Goal: Task Accomplishment & Management: Use online tool/utility

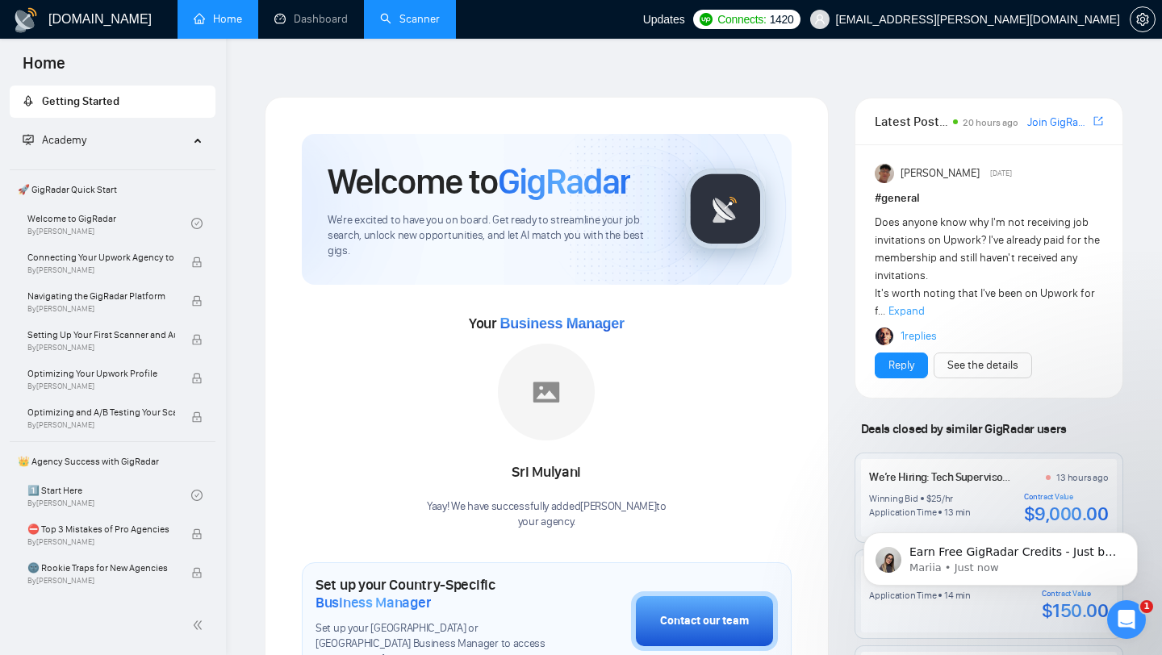
click at [433, 23] on link "Scanner" at bounding box center [410, 19] width 60 height 14
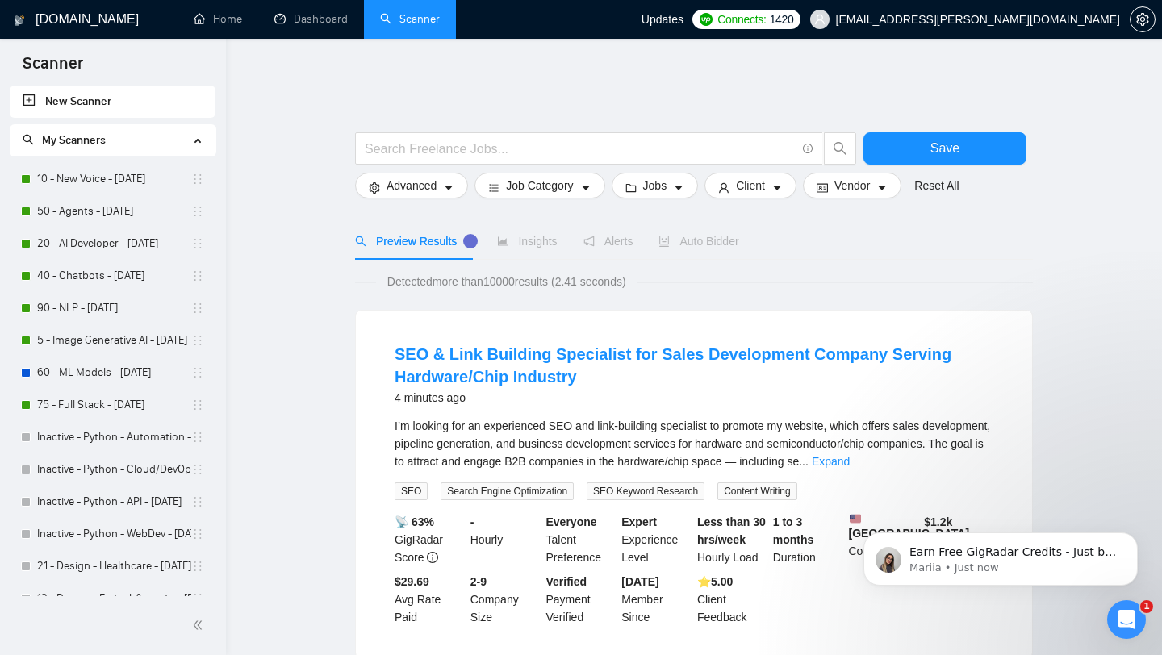
click at [692, 235] on span "Auto Bidder" at bounding box center [698, 241] width 80 height 13
click at [116, 182] on link "10 - New Voice - [DATE]" at bounding box center [114, 179] width 154 height 32
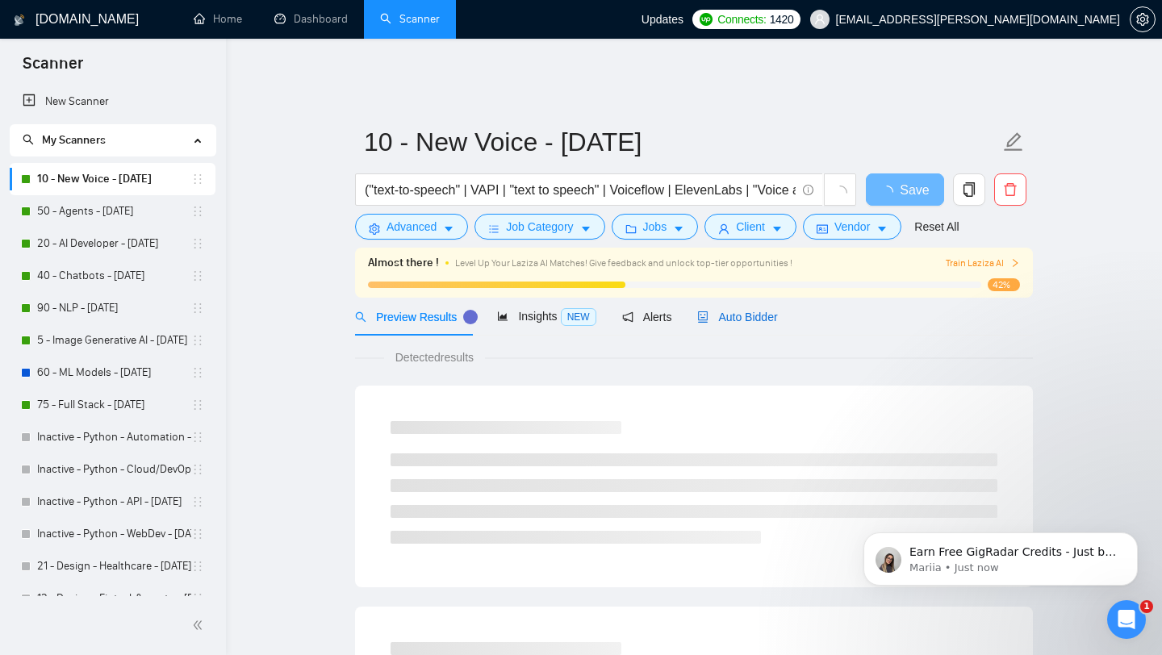
click at [742, 311] on span "Auto Bidder" at bounding box center [737, 317] width 80 height 13
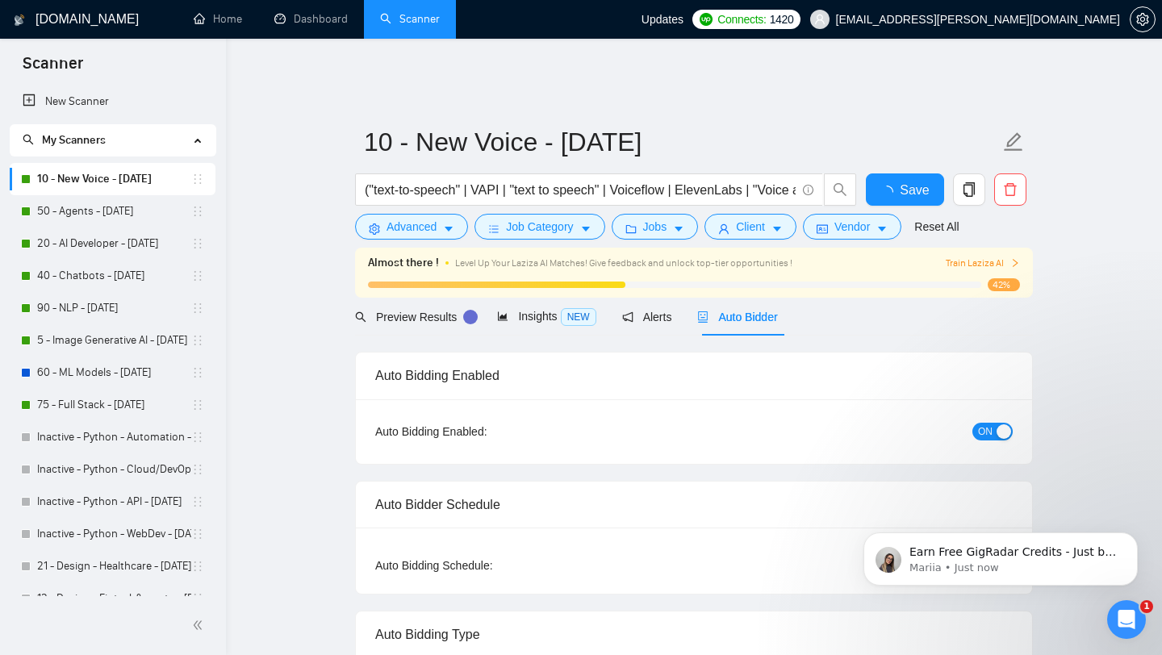
checkbox input "true"
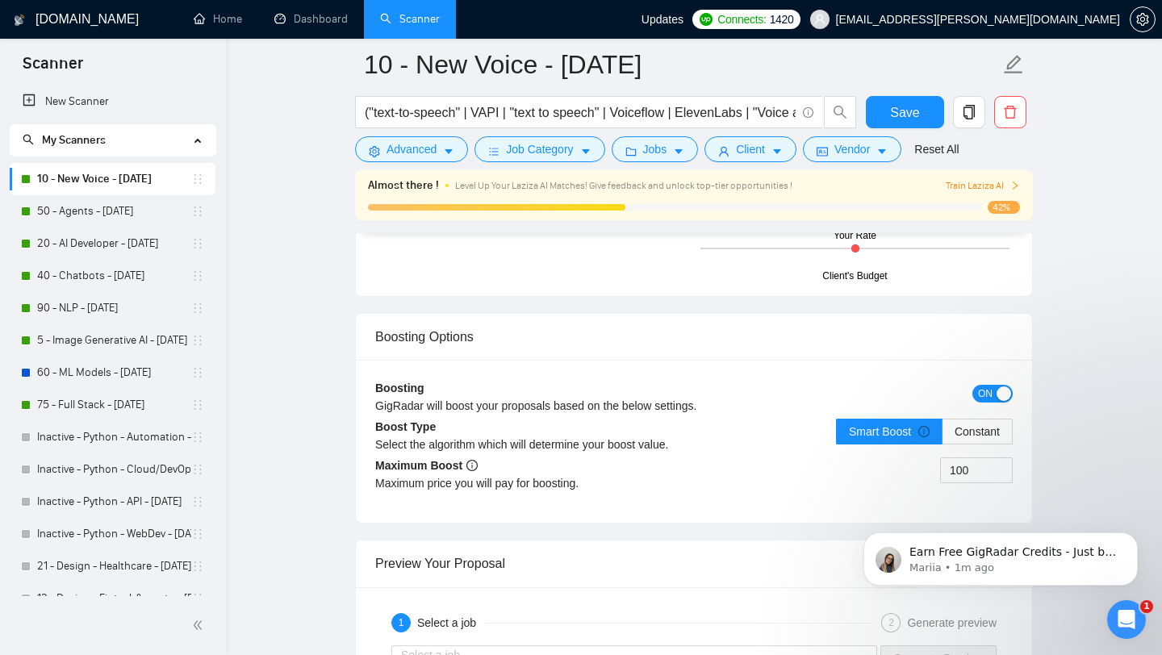
scroll to position [2912, 0]
click at [967, 462] on input "100" at bounding box center [976, 469] width 71 height 24
type input "5"
type input "40"
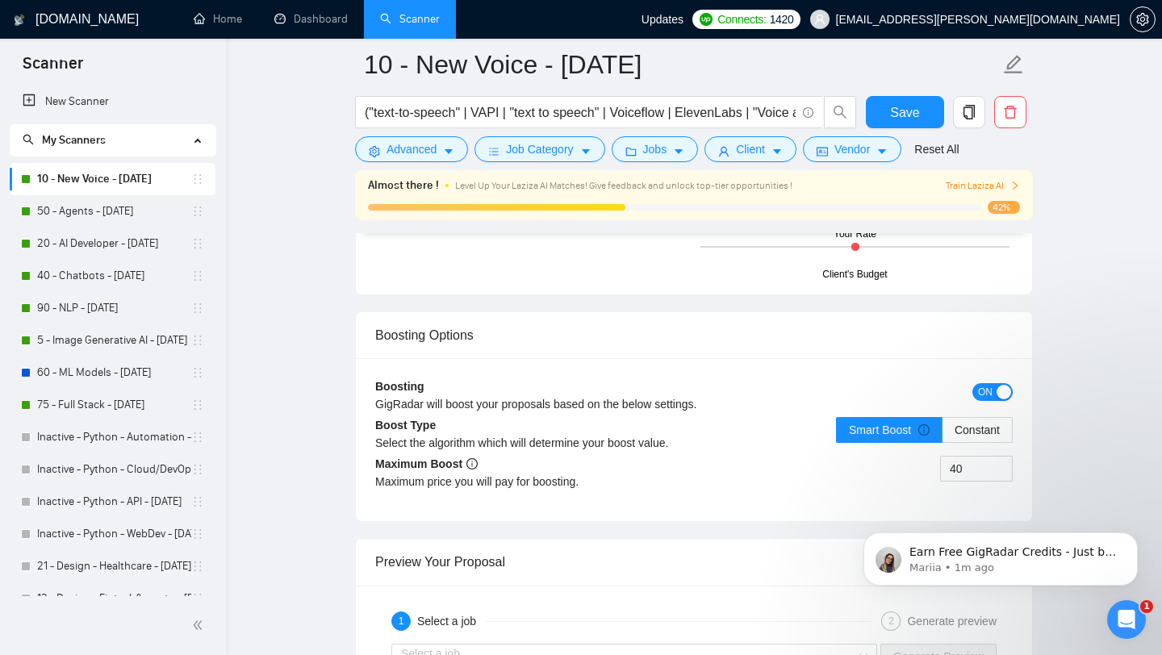
click at [834, 501] on div "Boosting GigRadar will boost your proposals based on the below settings. ON Boo…" at bounding box center [694, 439] width 676 height 163
click at [829, 473] on div "40" at bounding box center [853, 478] width 319 height 45
click at [754, 498] on div "Boosting GigRadar will boost your proposals based on the below settings. ON Boo…" at bounding box center [694, 439] width 676 height 163
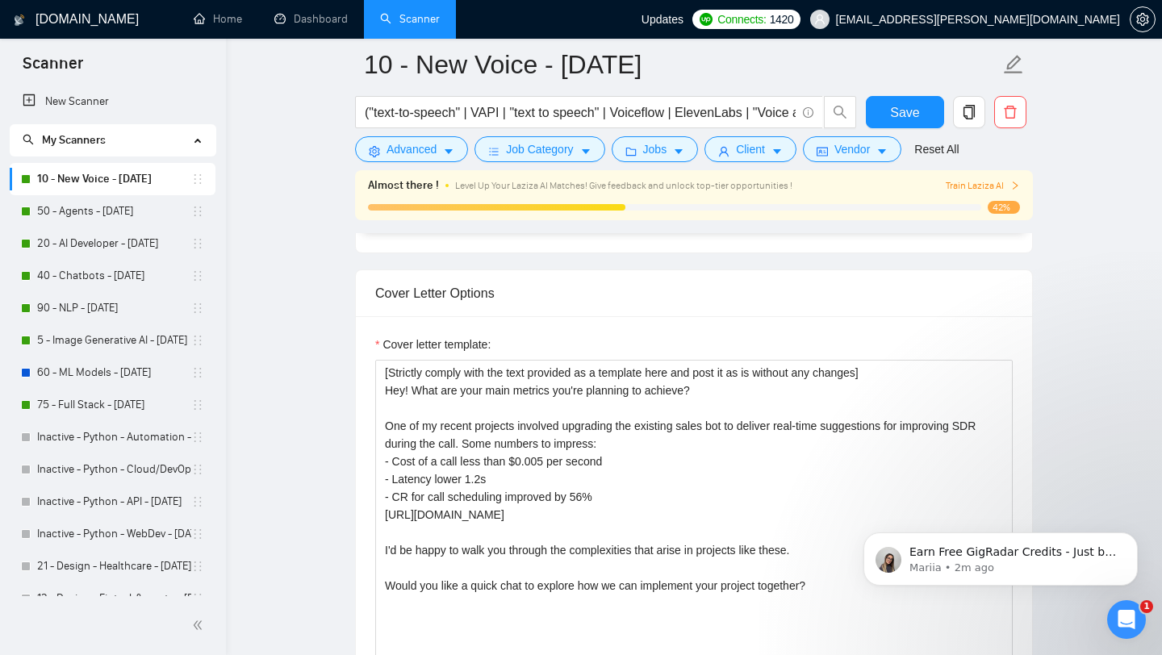
scroll to position [1804, 0]
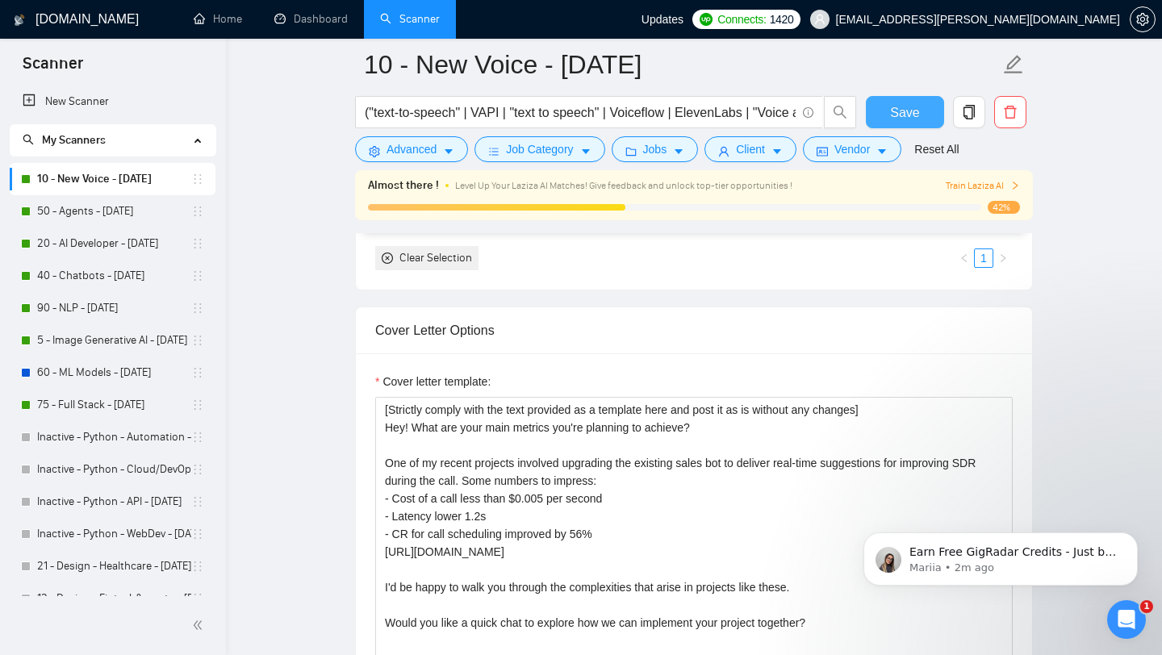
click at [905, 115] on span "Save" at bounding box center [904, 112] width 29 height 20
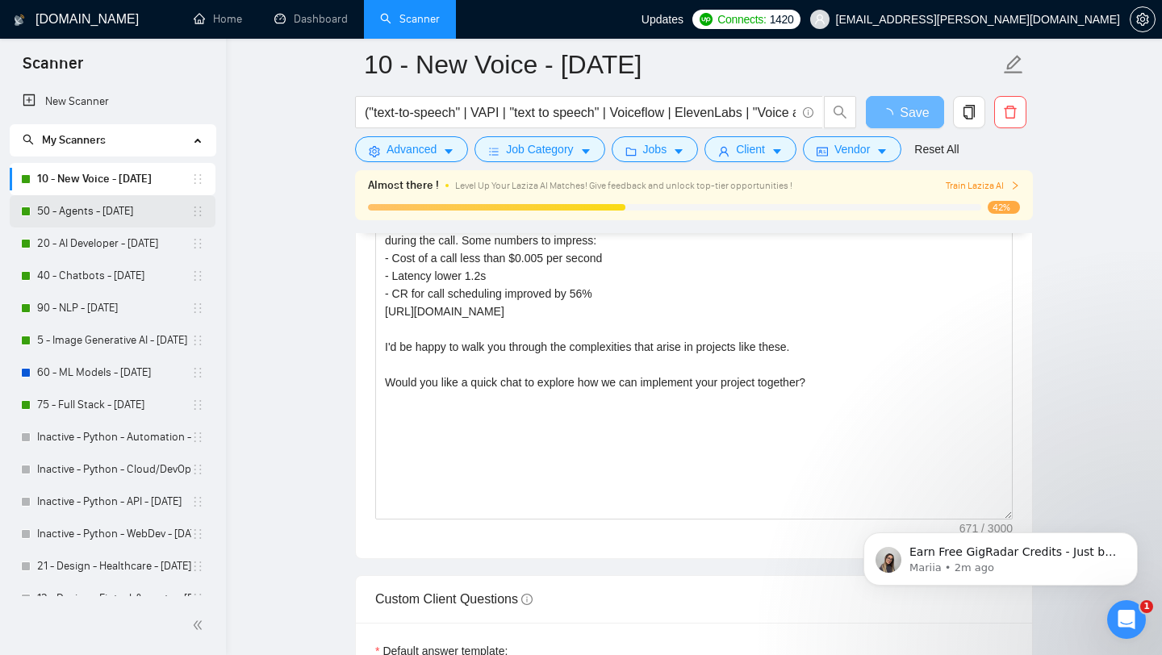
click at [109, 215] on link "50 - Agents - [DATE]" at bounding box center [114, 211] width 154 height 32
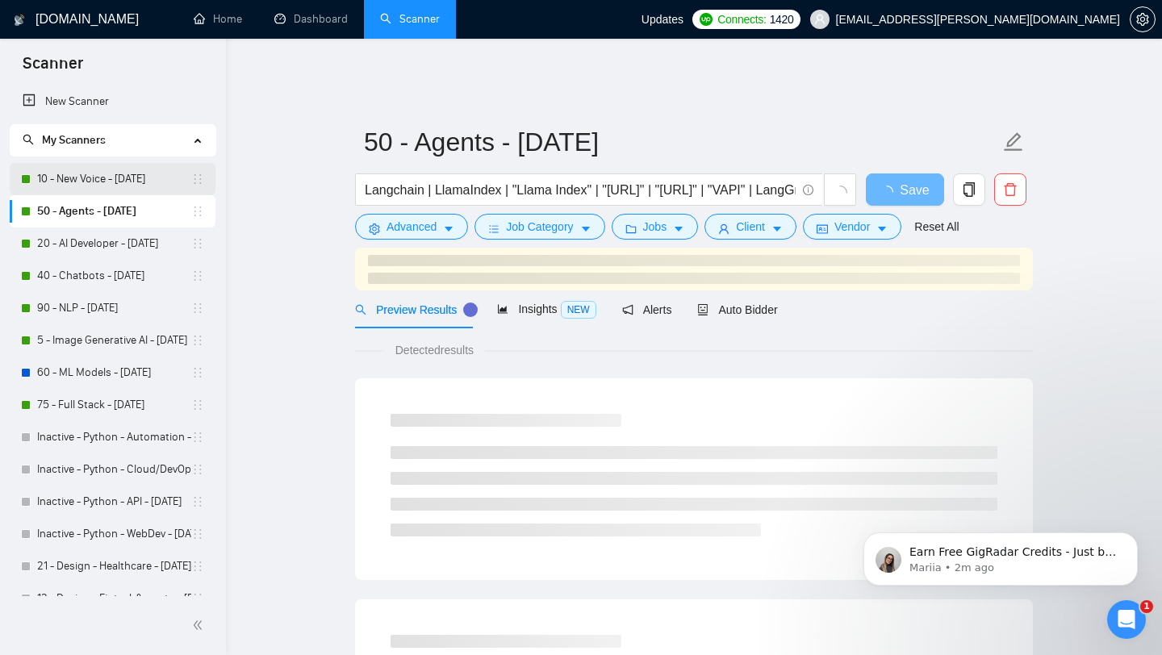
click at [93, 174] on link "10 - New Voice - [DATE]" at bounding box center [114, 179] width 154 height 32
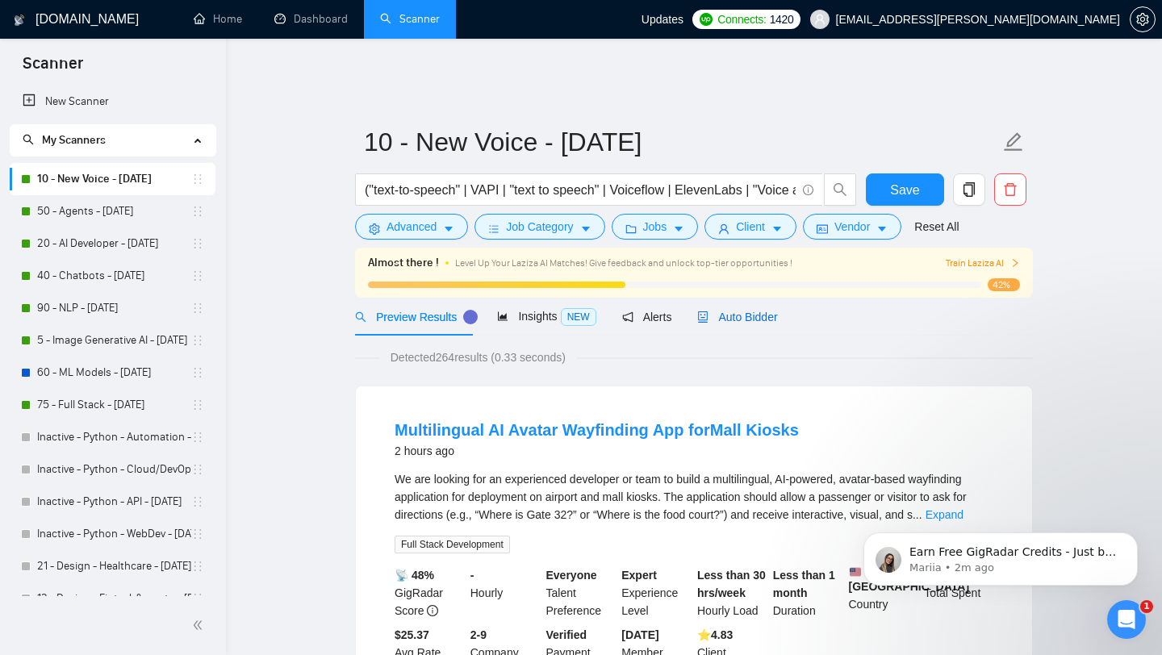
click at [758, 311] on span "Auto Bidder" at bounding box center [737, 317] width 80 height 13
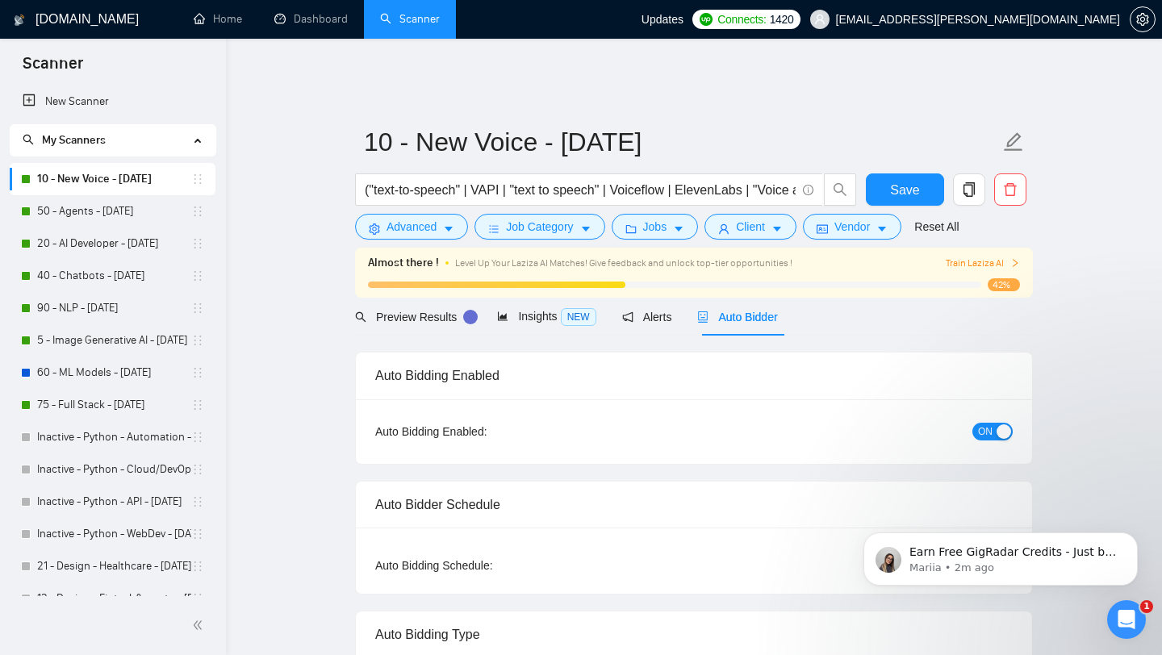
checkbox input "true"
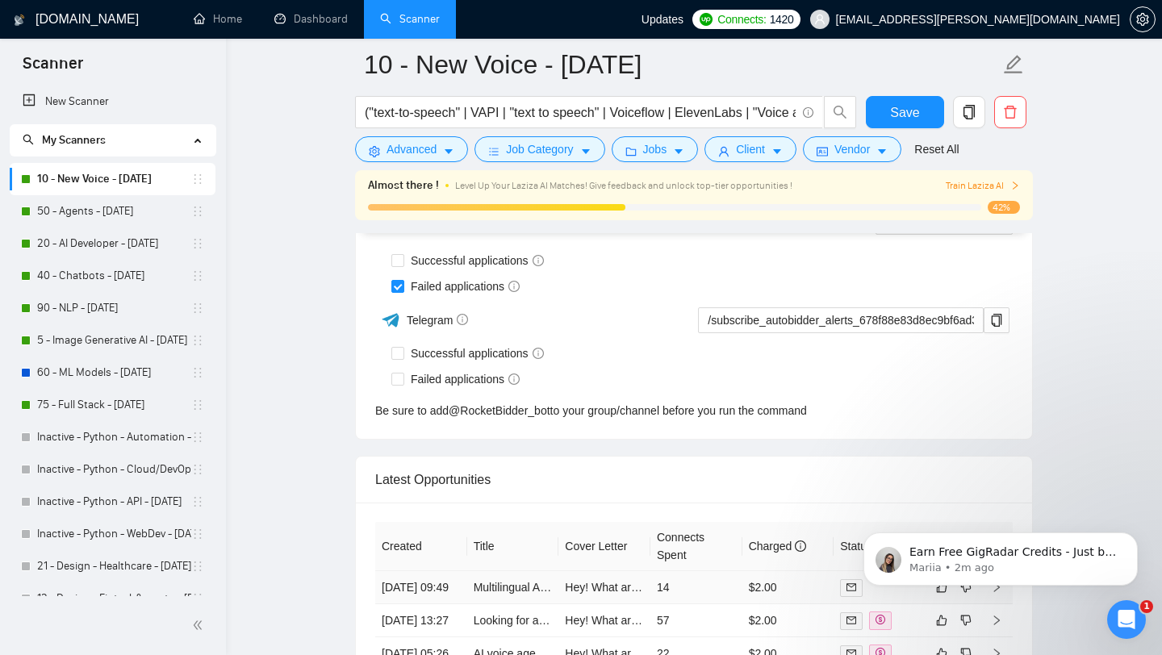
scroll to position [4224, 0]
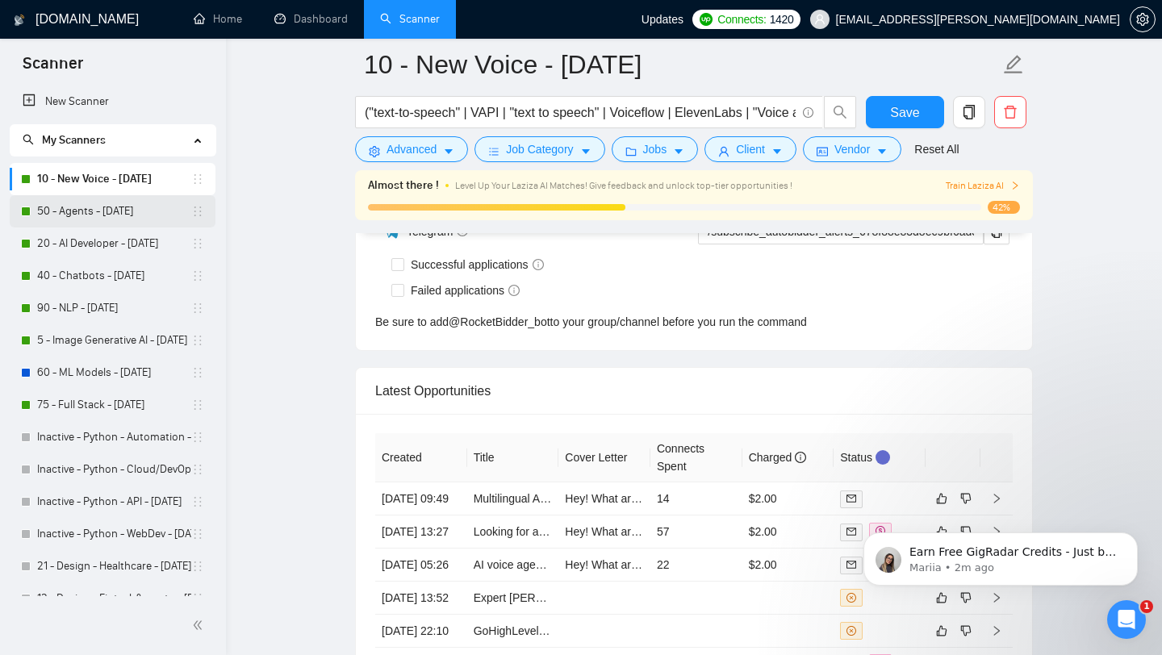
click at [98, 220] on link "50 - Agents - [DATE]" at bounding box center [114, 211] width 154 height 32
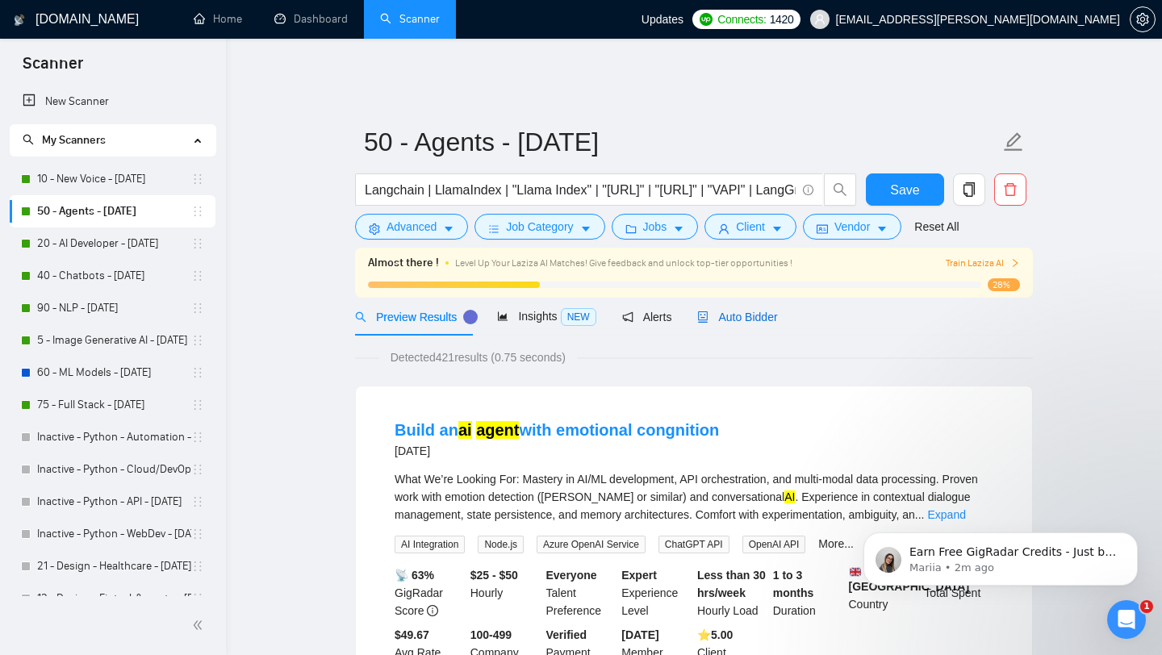
click at [754, 311] on span "Auto Bidder" at bounding box center [737, 317] width 80 height 13
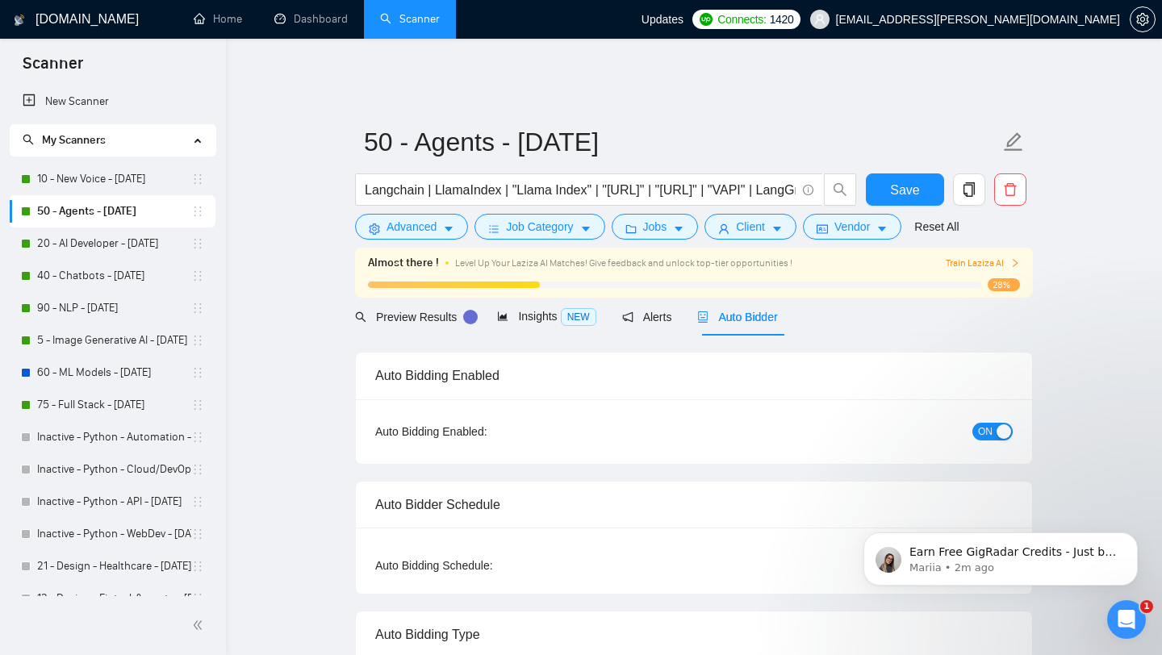
checkbox input "true"
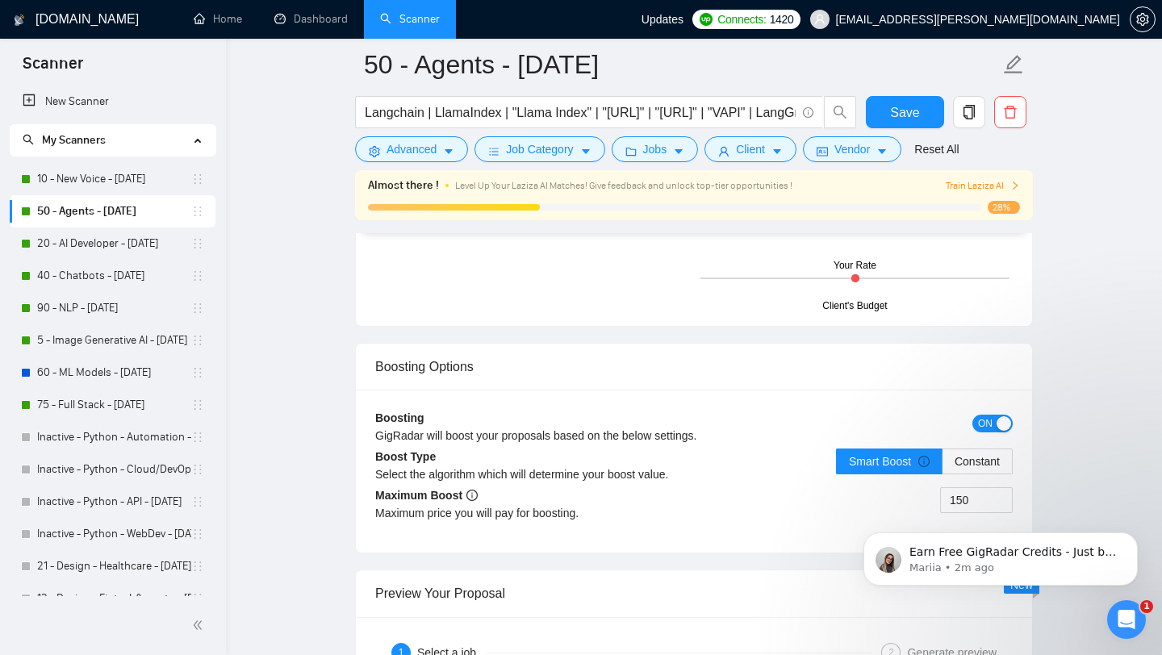
scroll to position [3016, 0]
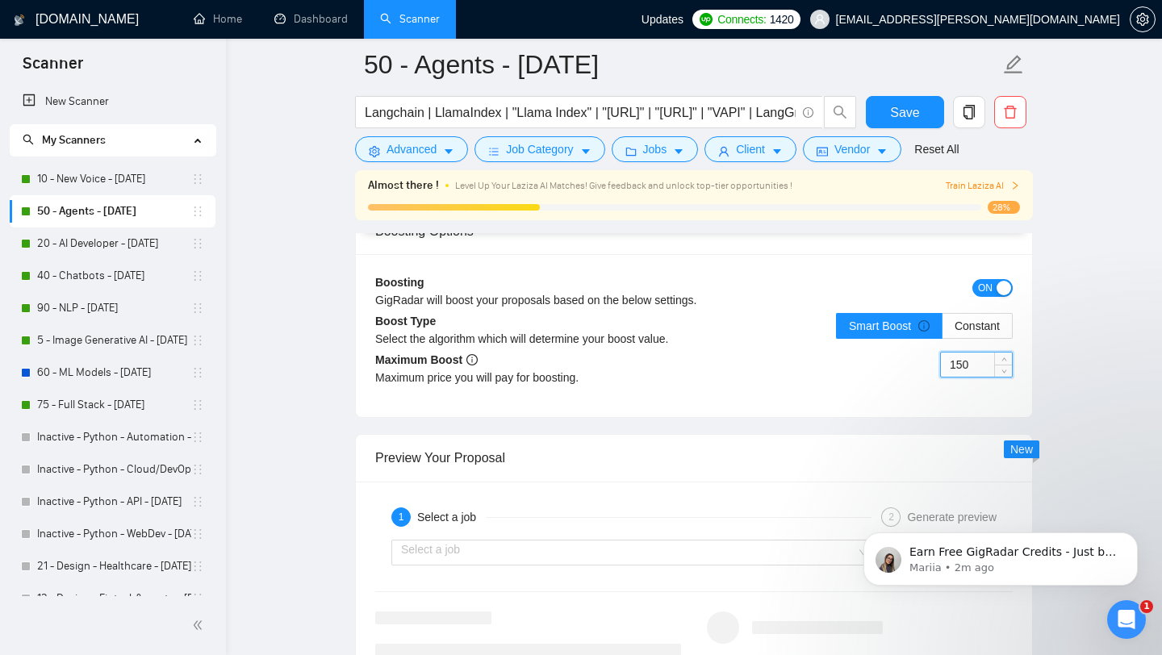
click at [958, 353] on input "150" at bounding box center [976, 365] width 71 height 24
type input "70"
click at [653, 392] on div "Boosting GigRadar will boost your proposals based on the below settings. ON Boo…" at bounding box center [694, 335] width 676 height 163
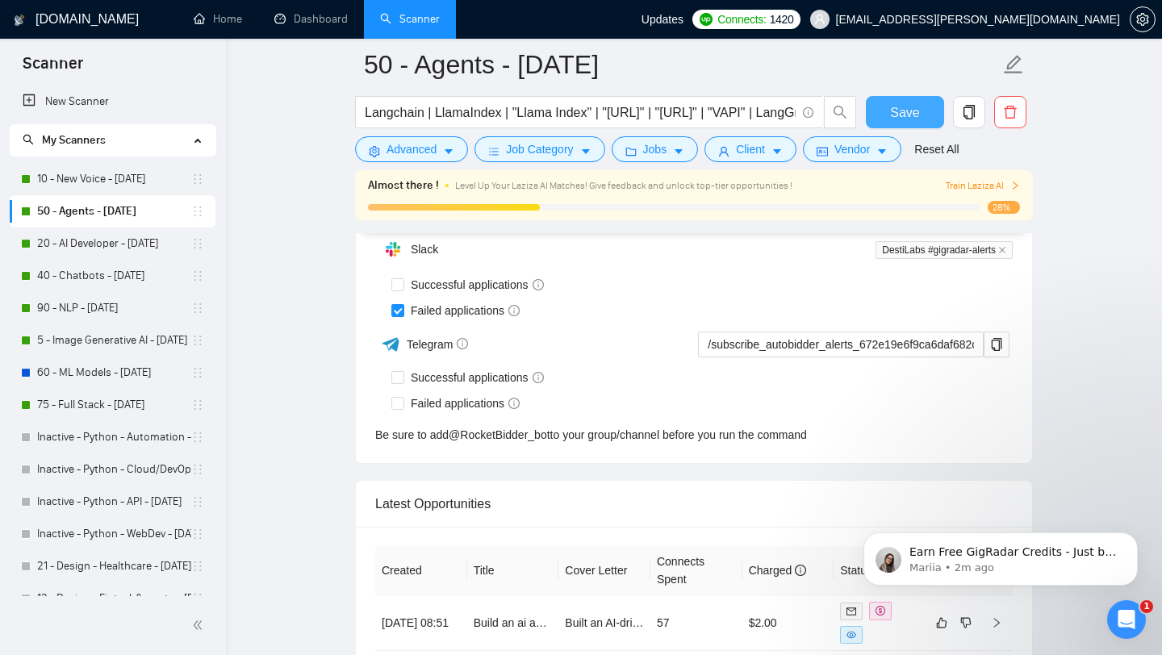
scroll to position [4087, 0]
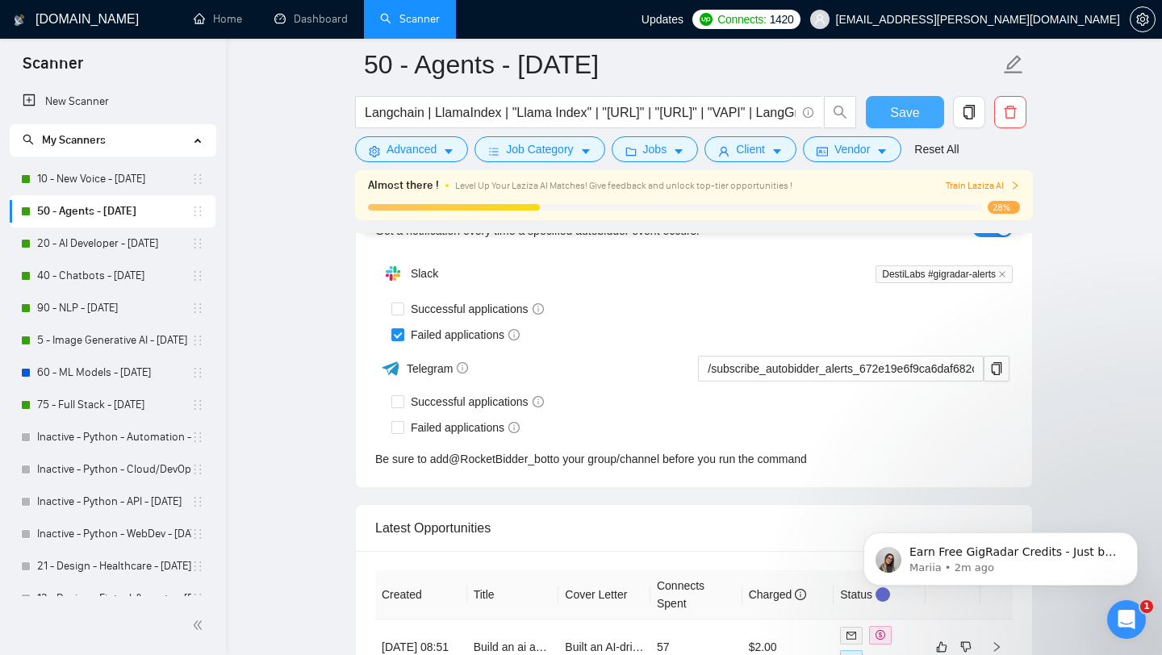
click at [900, 103] on span "Save" at bounding box center [904, 112] width 29 height 20
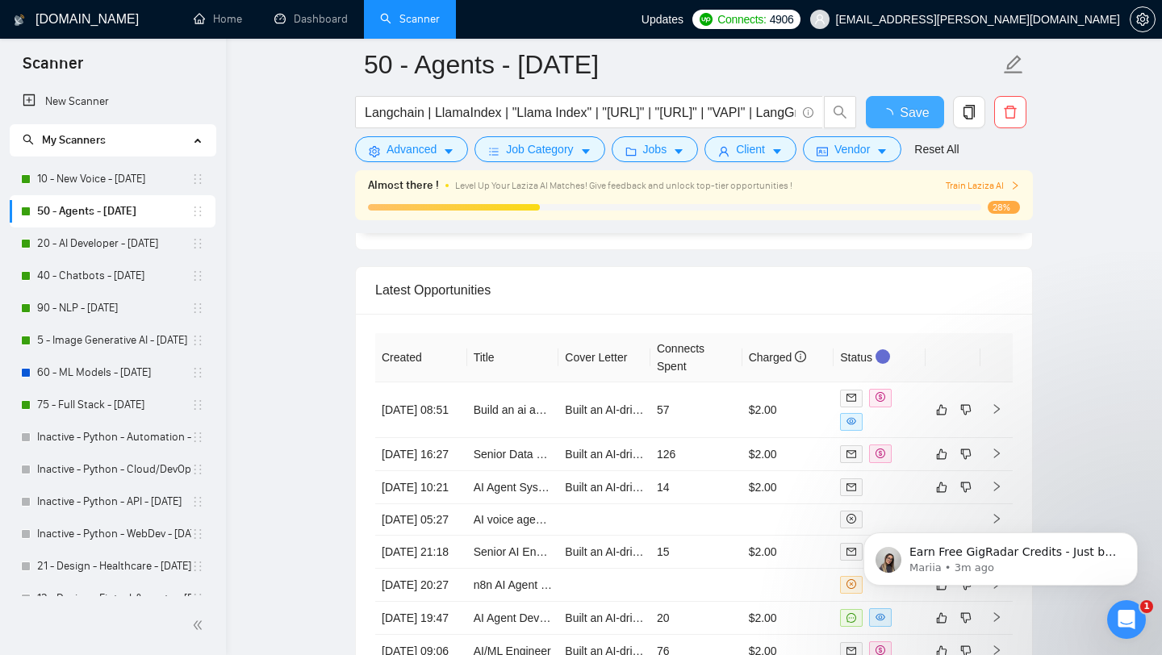
checkbox input "true"
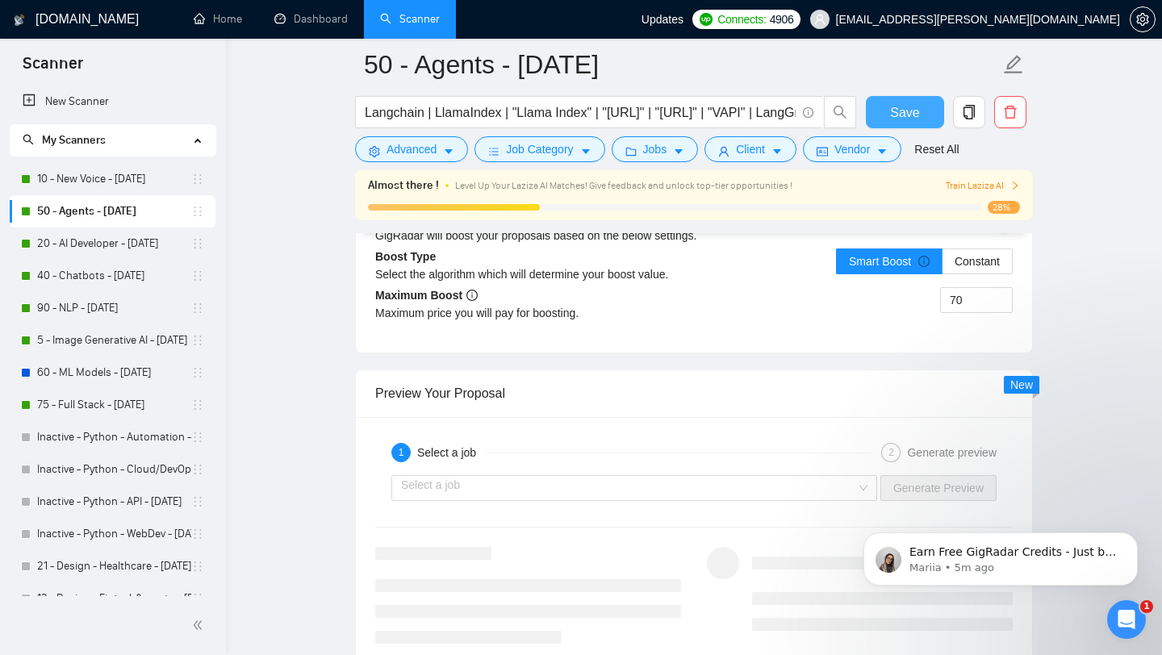
scroll to position [2965, 0]
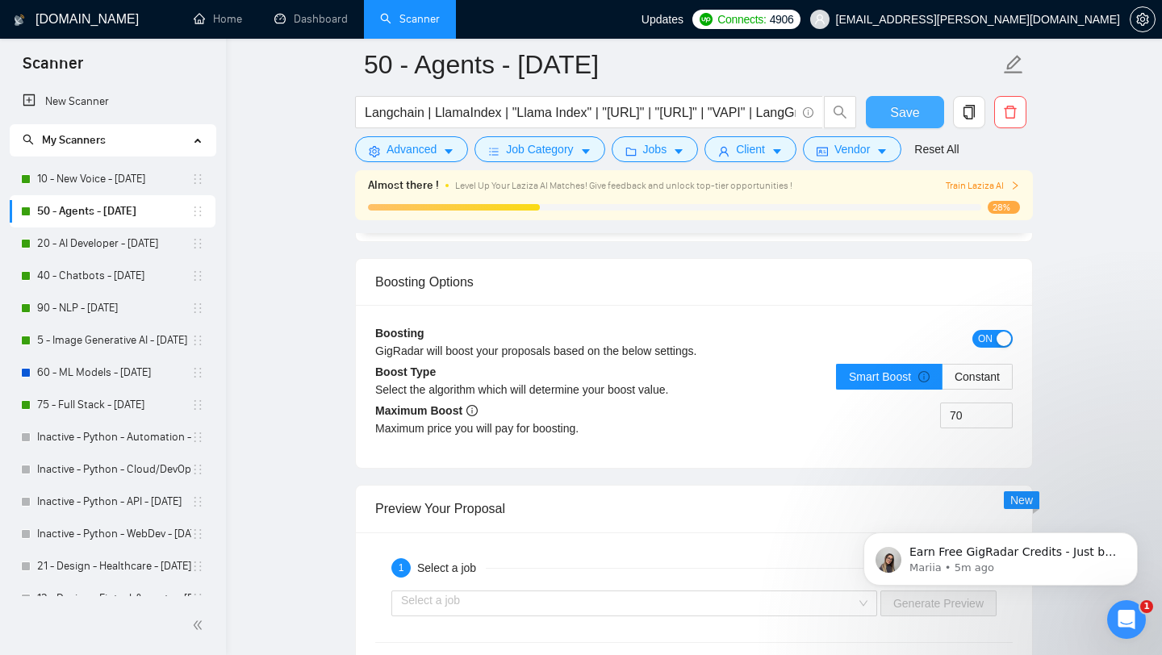
click at [902, 111] on span "Save" at bounding box center [904, 112] width 29 height 20
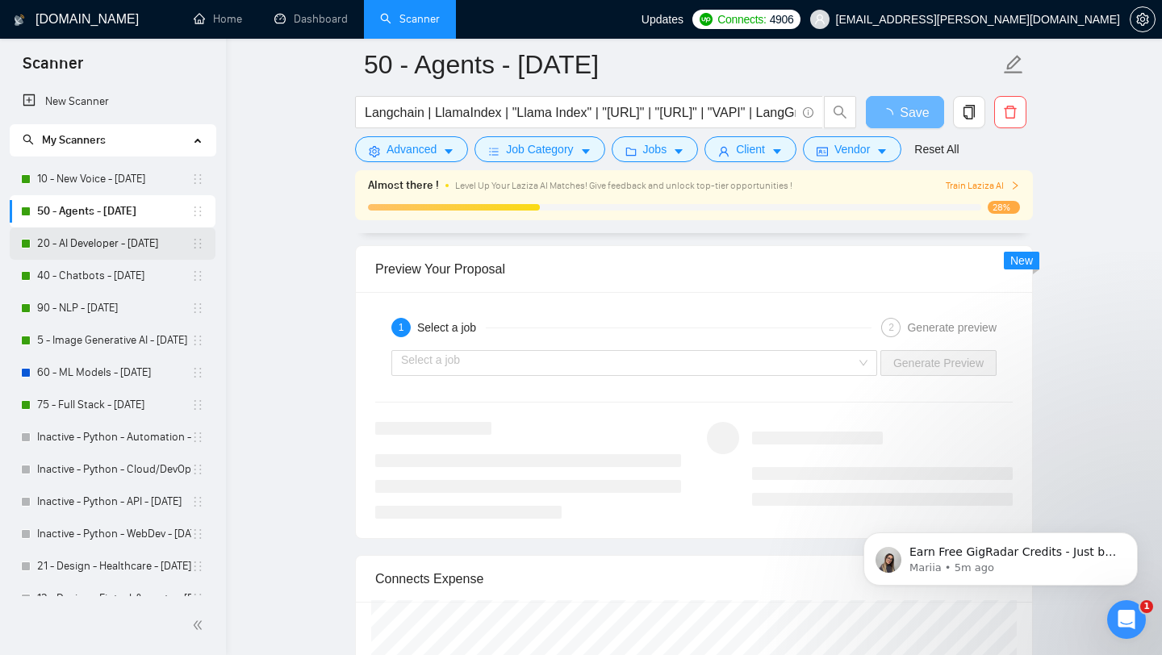
click at [69, 249] on link "20 - AI Developer - [DATE]" at bounding box center [114, 244] width 154 height 32
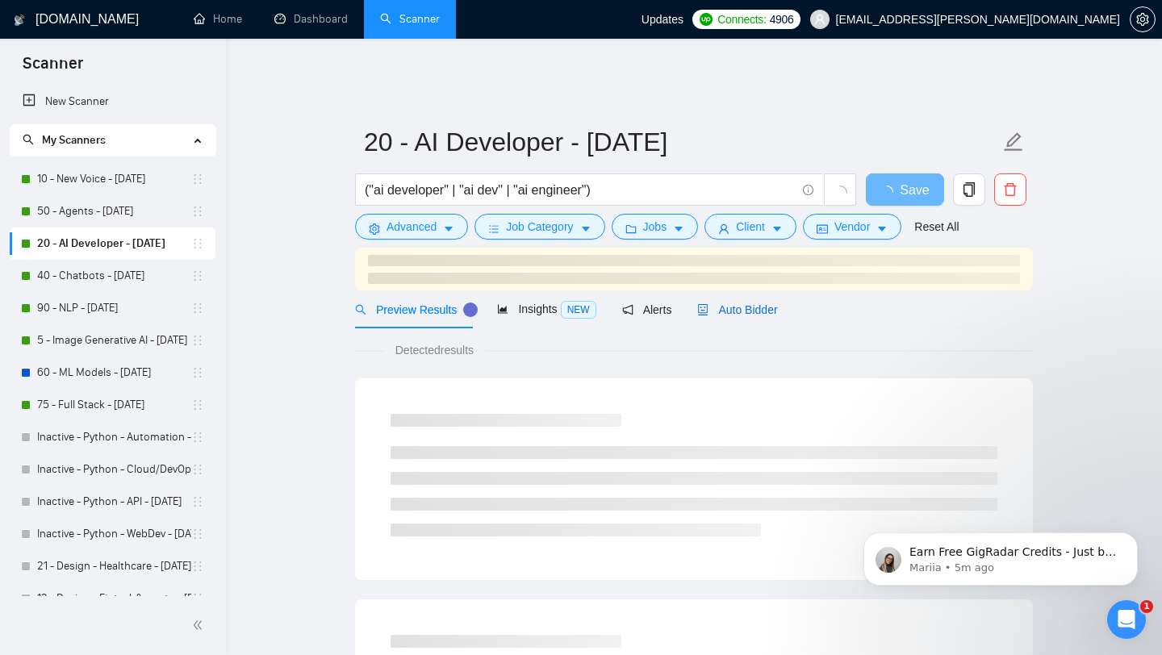
click at [754, 303] on span "Auto Bidder" at bounding box center [737, 309] width 80 height 13
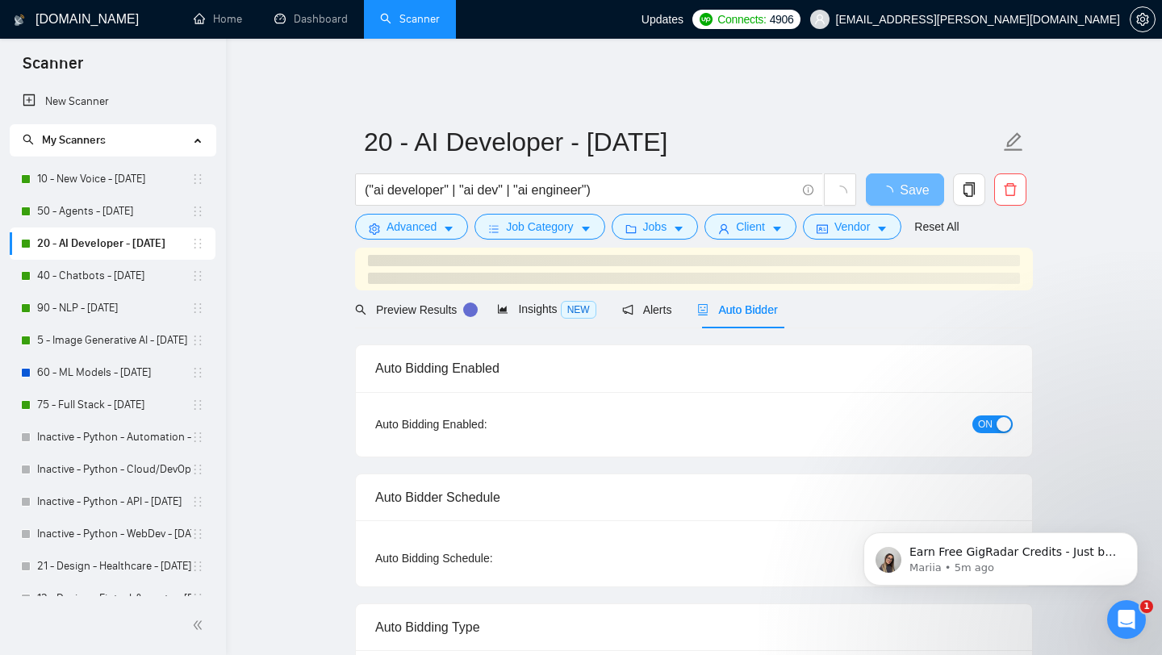
checkbox input "true"
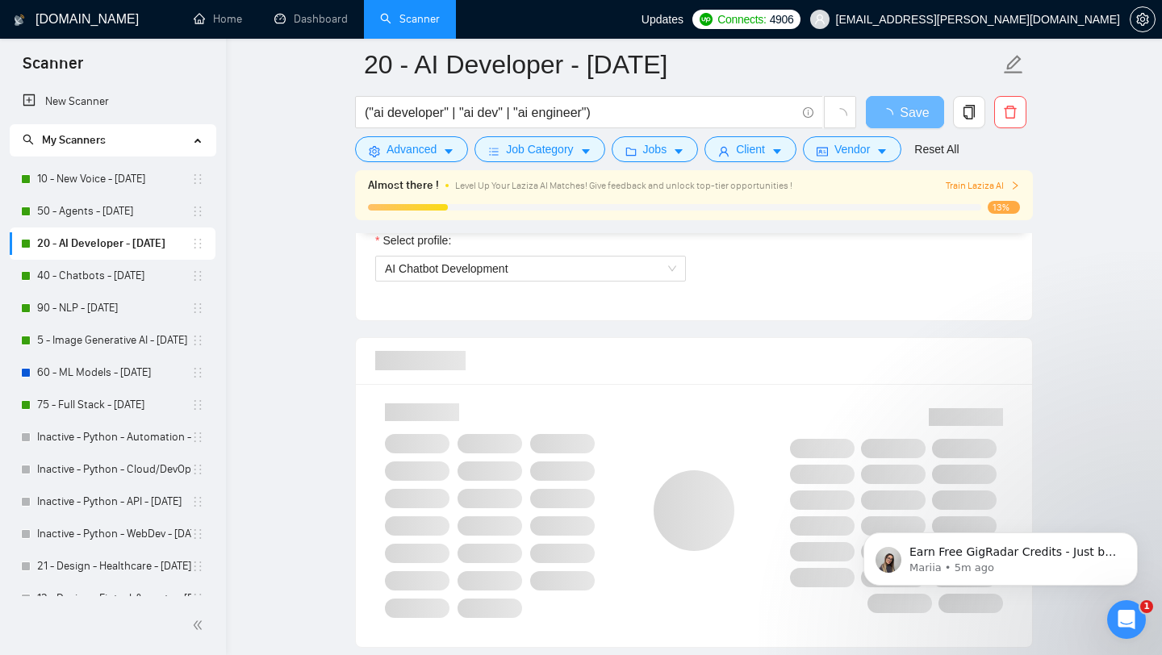
checkbox input "true"
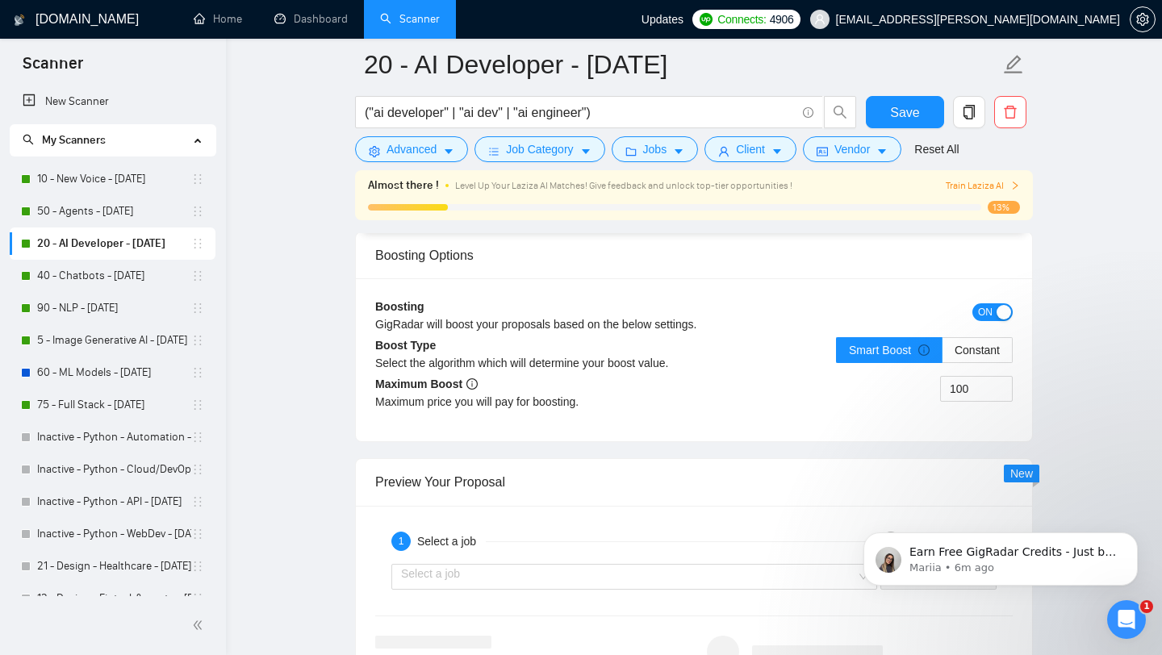
scroll to position [3086, 0]
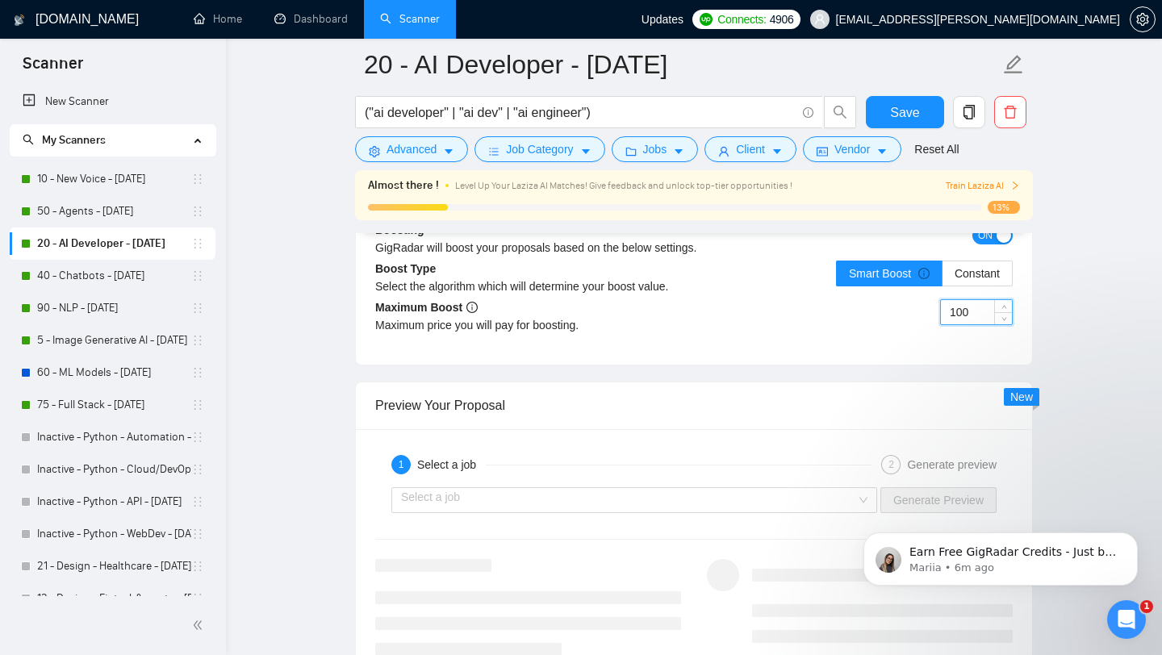
click at [961, 324] on input "100" at bounding box center [976, 312] width 71 height 24
type input "40"
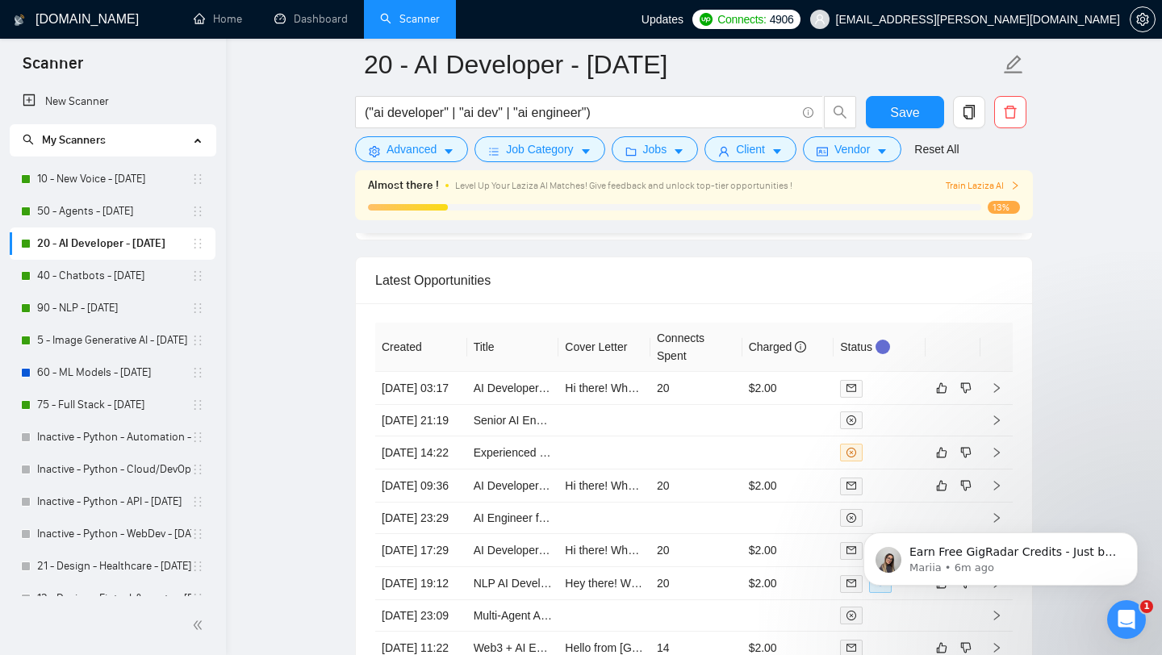
scroll to position [4504, 0]
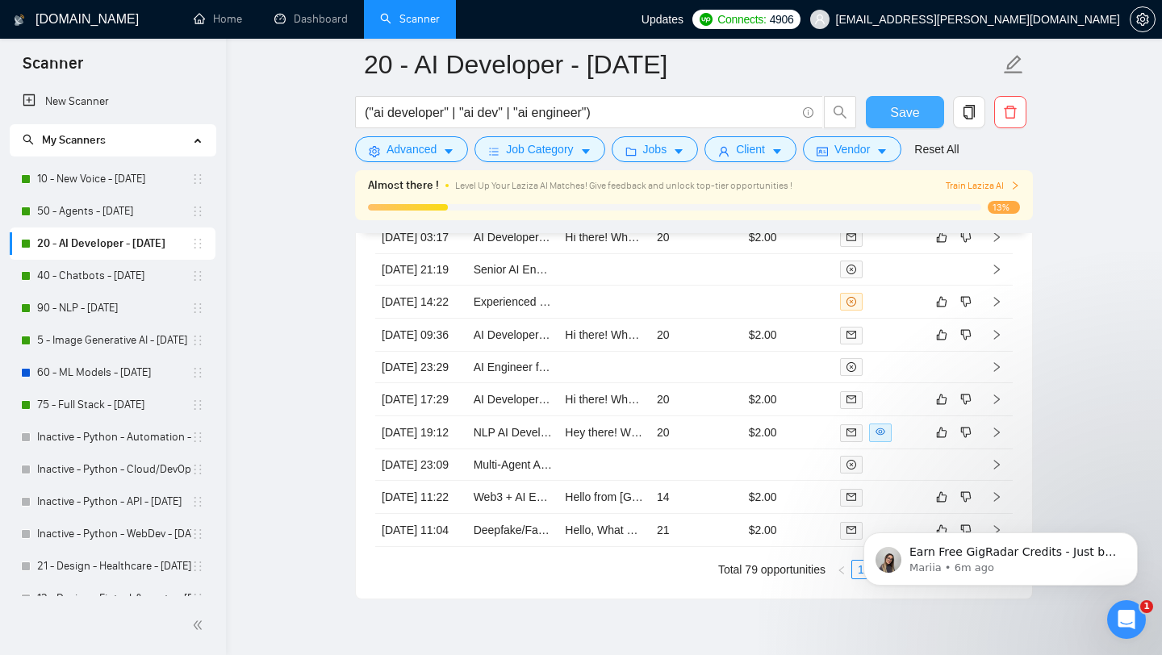
click at [905, 109] on span "Save" at bounding box center [904, 112] width 29 height 20
click at [86, 281] on link "40 - Chatbots - [DATE]" at bounding box center [114, 276] width 154 height 32
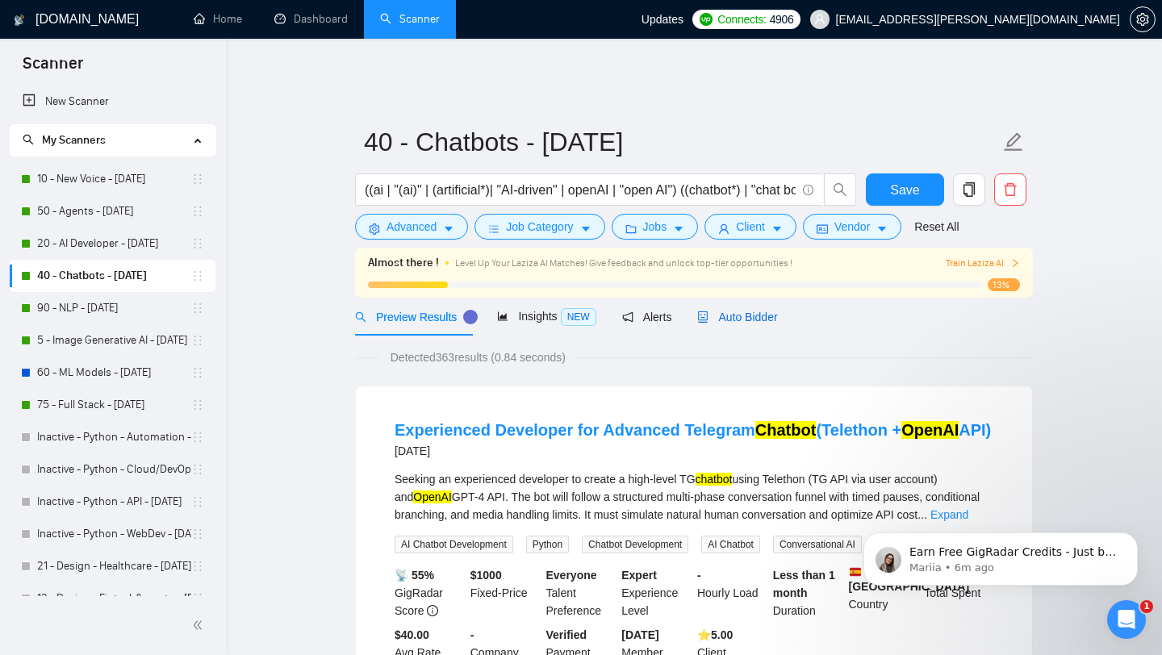
click at [740, 311] on span "Auto Bidder" at bounding box center [737, 317] width 80 height 13
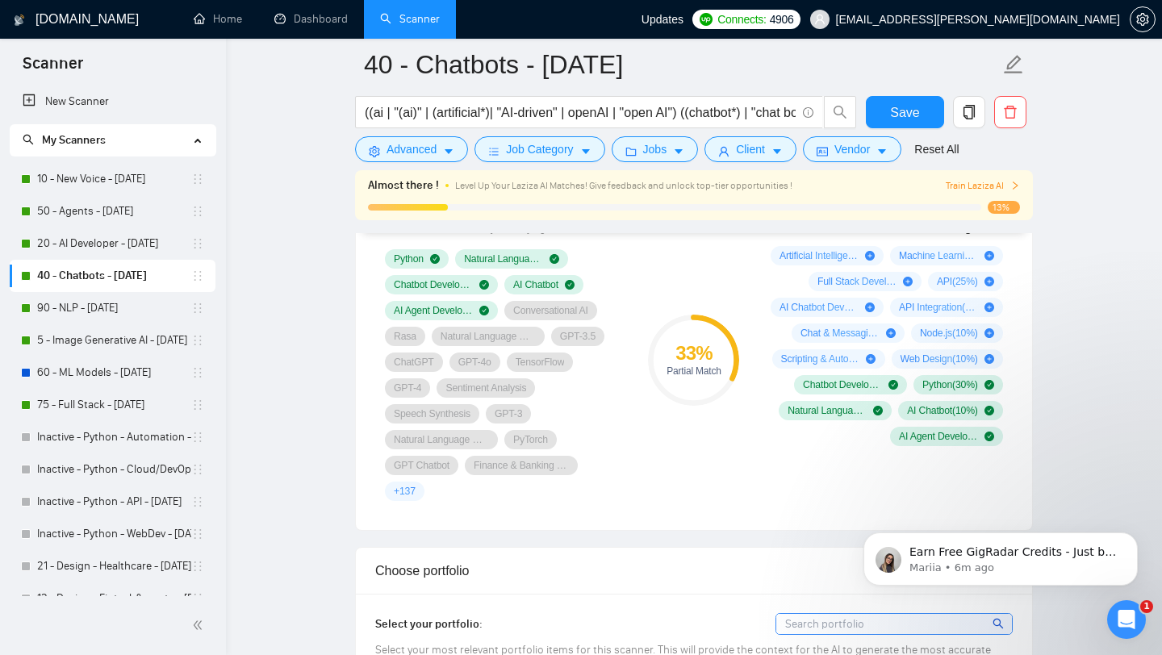
scroll to position [1119, 0]
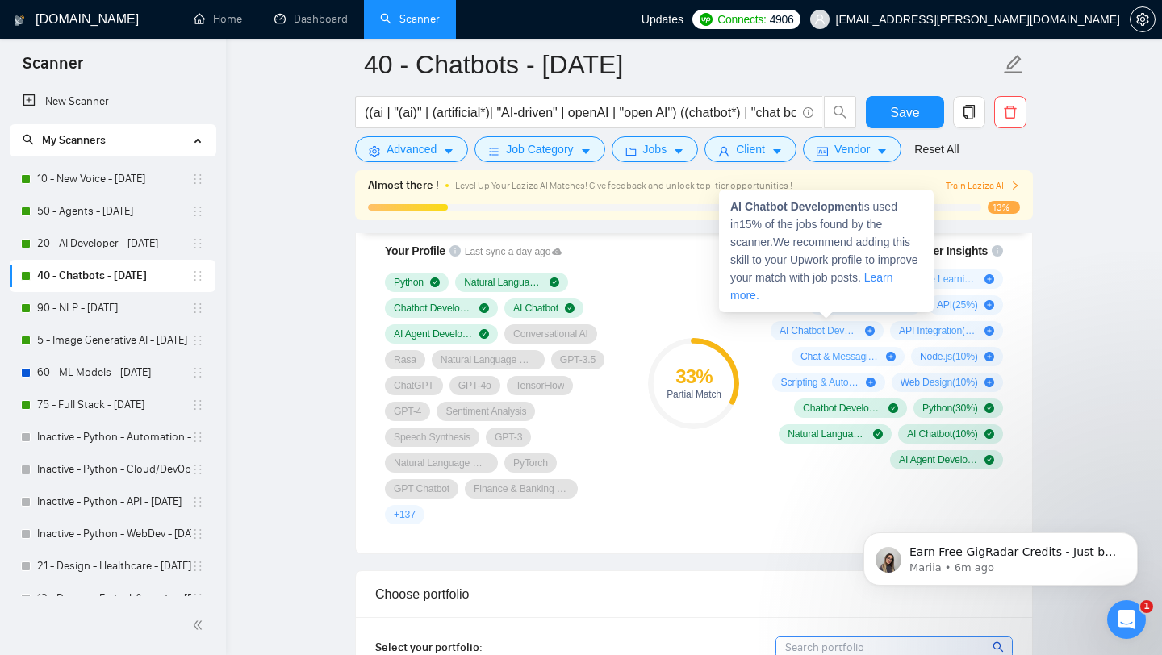
click at [870, 326] on icon "plus-circle" at bounding box center [870, 331] width 10 height 10
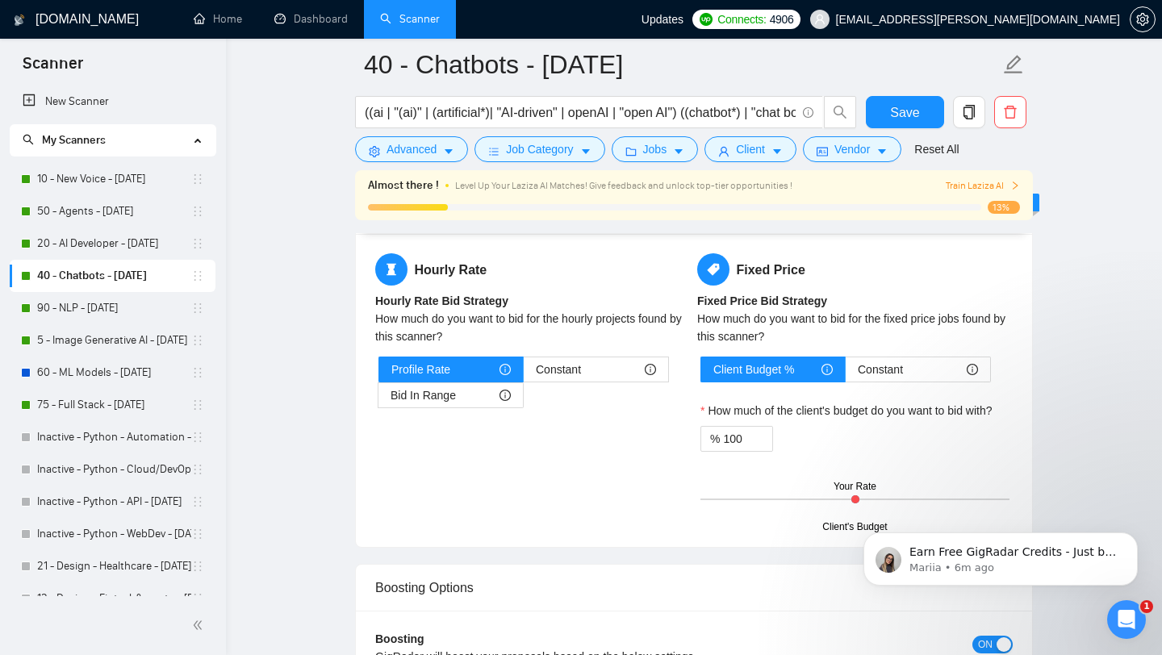
scroll to position [2913, 0]
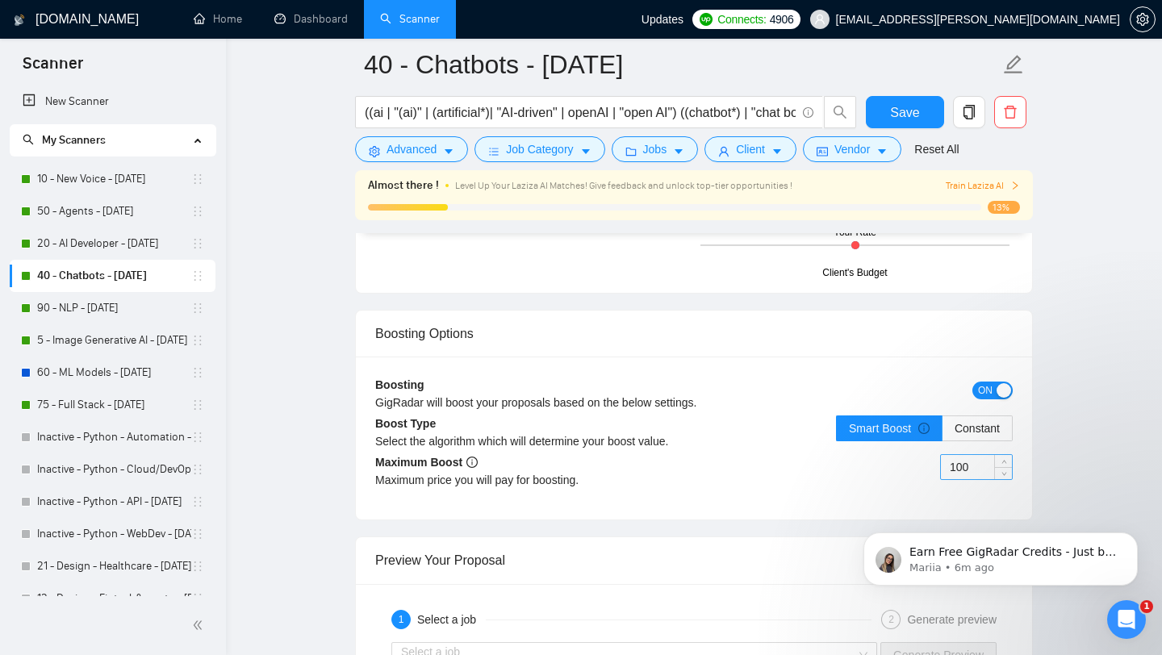
click at [959, 455] on input "100" at bounding box center [976, 467] width 71 height 24
type input "40"
click at [849, 496] on div "Boosting GigRadar will boost your proposals based on the below settings. ON Boo…" at bounding box center [694, 438] width 676 height 163
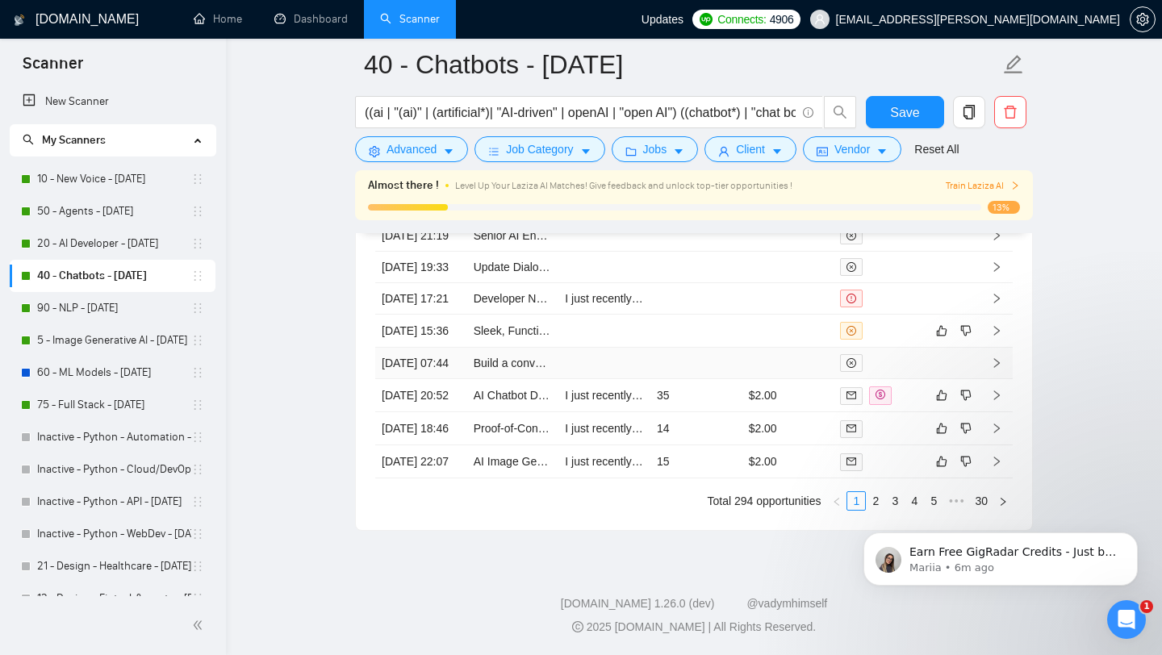
scroll to position [4715, 0]
click html "Earn Free GigRadar Credits - Just by Sharing Your Story! 💬 Want more credits fo…"
click at [863, 505] on body "Earn Free GigRadar Credits - Just by Sharing Your Story! 💬 Want more credits fo…" at bounding box center [1001, 555] width 310 height 100
click html "Earn Free GigRadar Credits - Just by Sharing Your Story! 💬 Want more credits fo…"
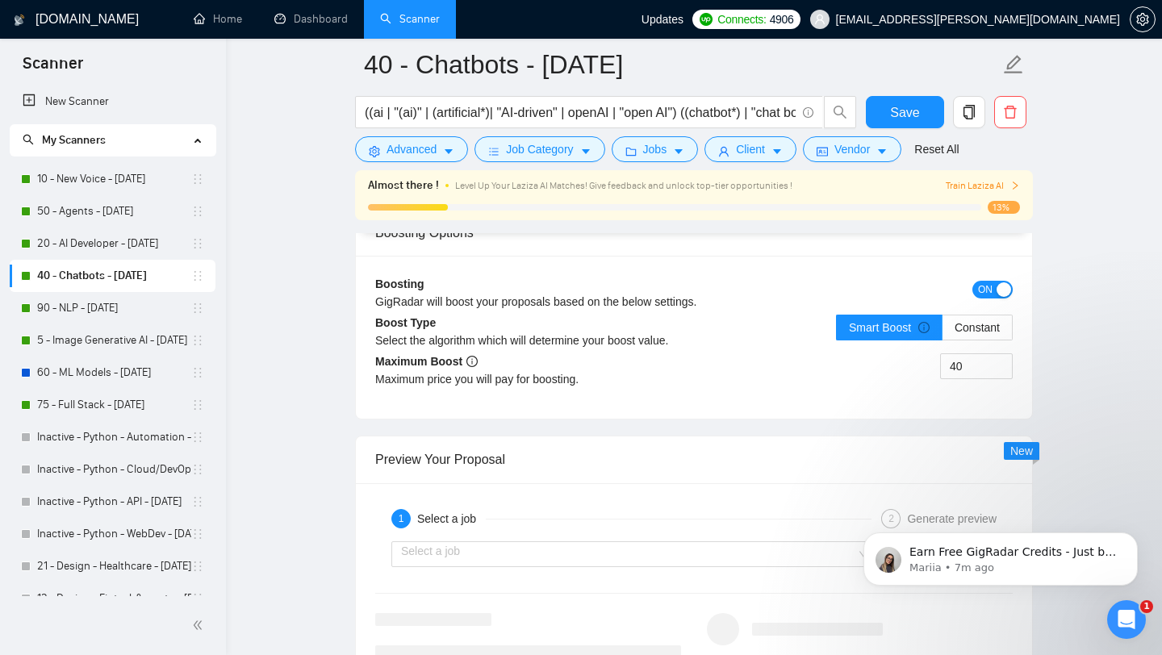
scroll to position [3001, 0]
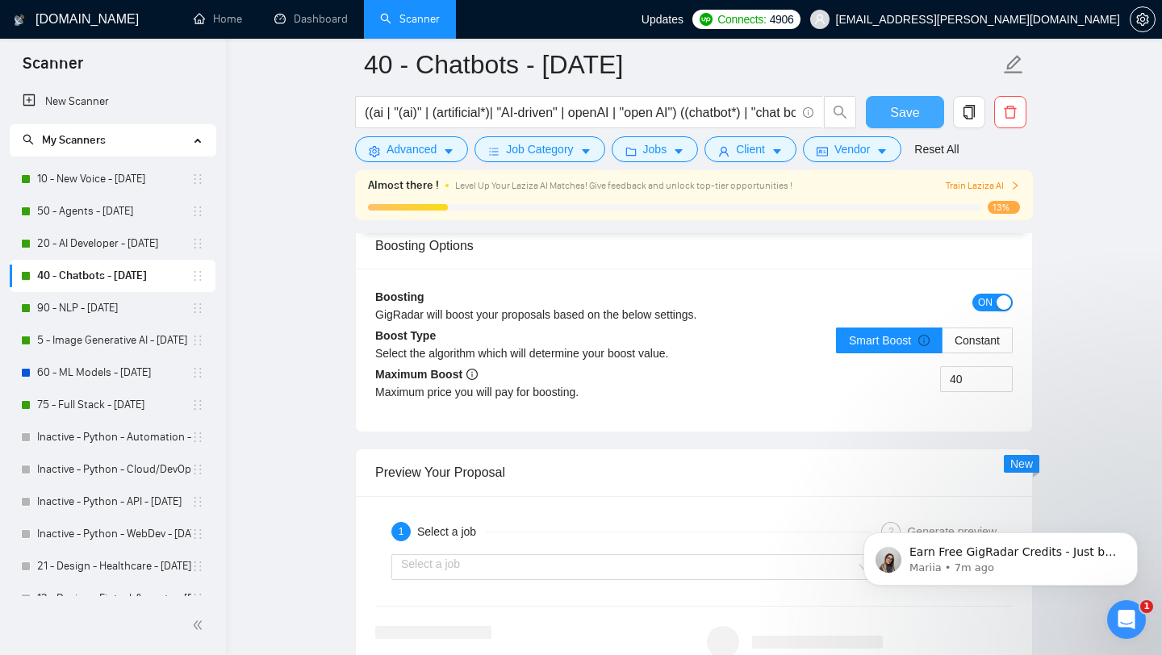
click at [902, 118] on span "Save" at bounding box center [904, 112] width 29 height 20
click at [93, 301] on link "90 - NLP - [DATE]" at bounding box center [114, 308] width 154 height 32
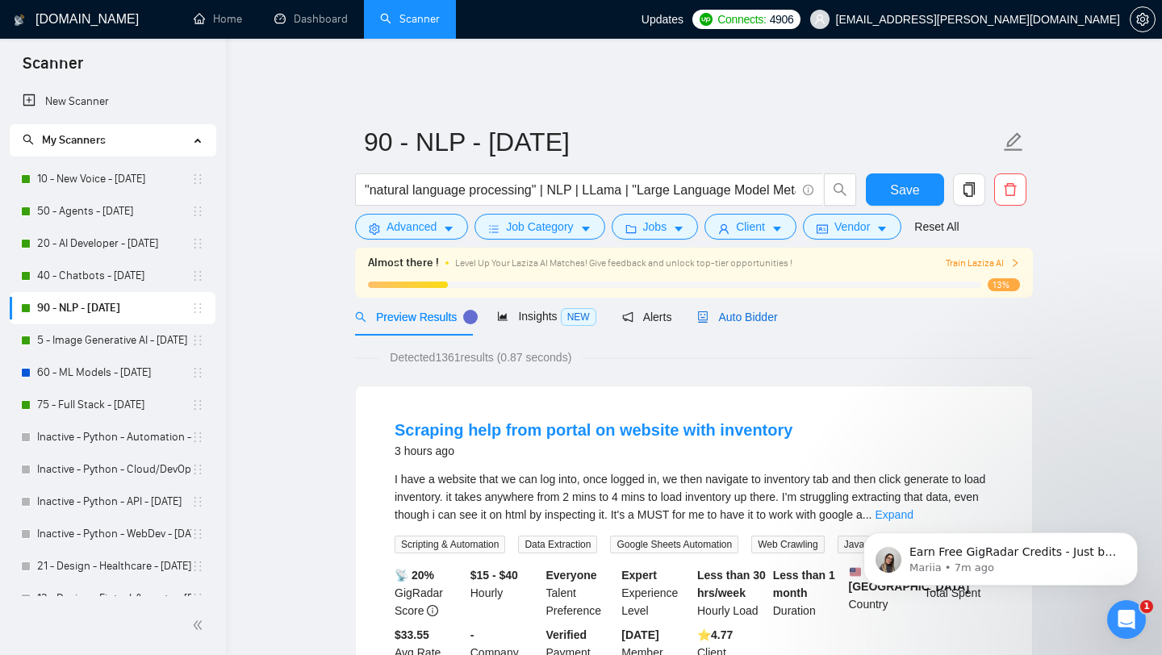
click at [750, 311] on span "Auto Bidder" at bounding box center [737, 317] width 80 height 13
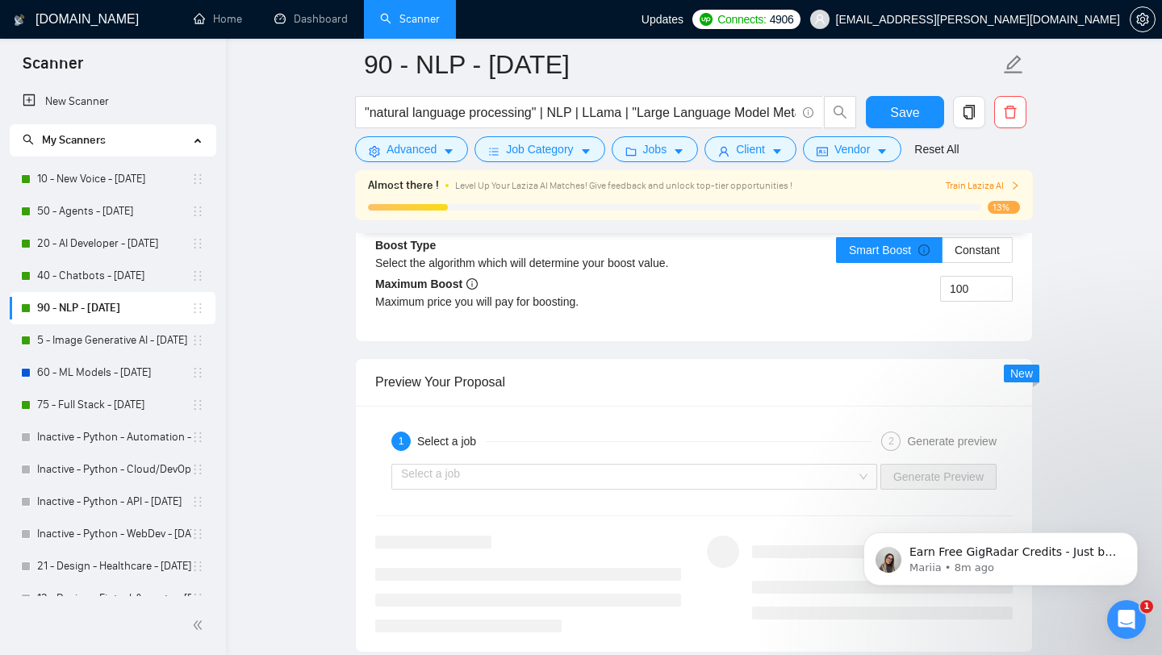
scroll to position [3024, 0]
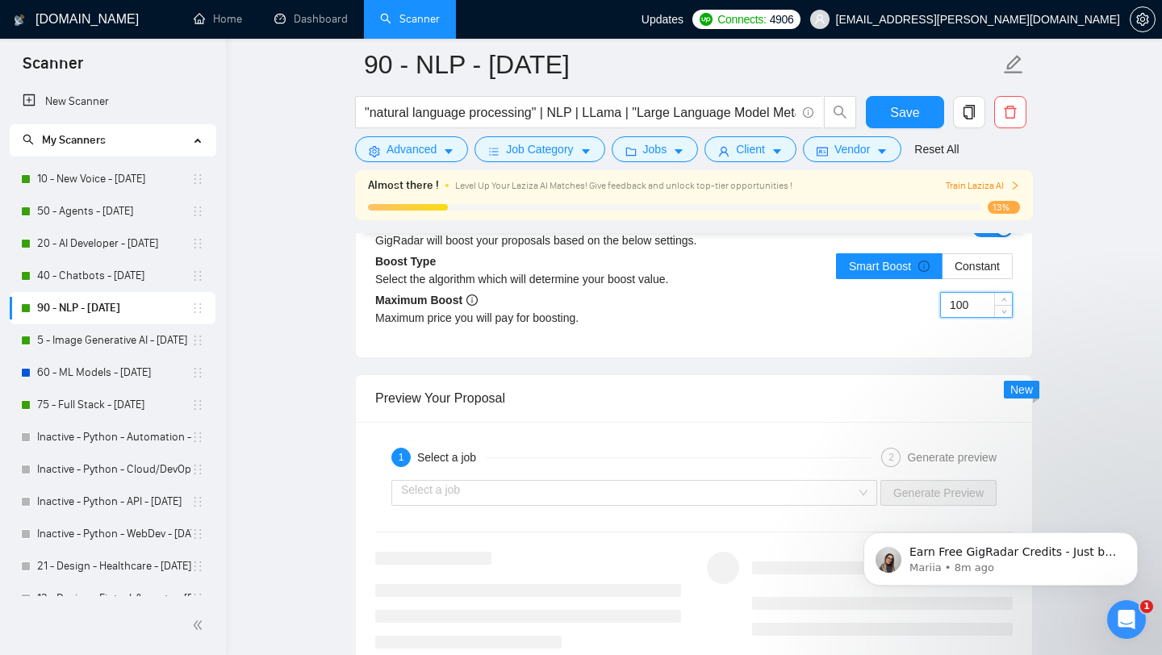
click at [959, 314] on input "100" at bounding box center [976, 305] width 71 height 24
type input "40"
click at [907, 107] on span "Save" at bounding box center [904, 112] width 29 height 20
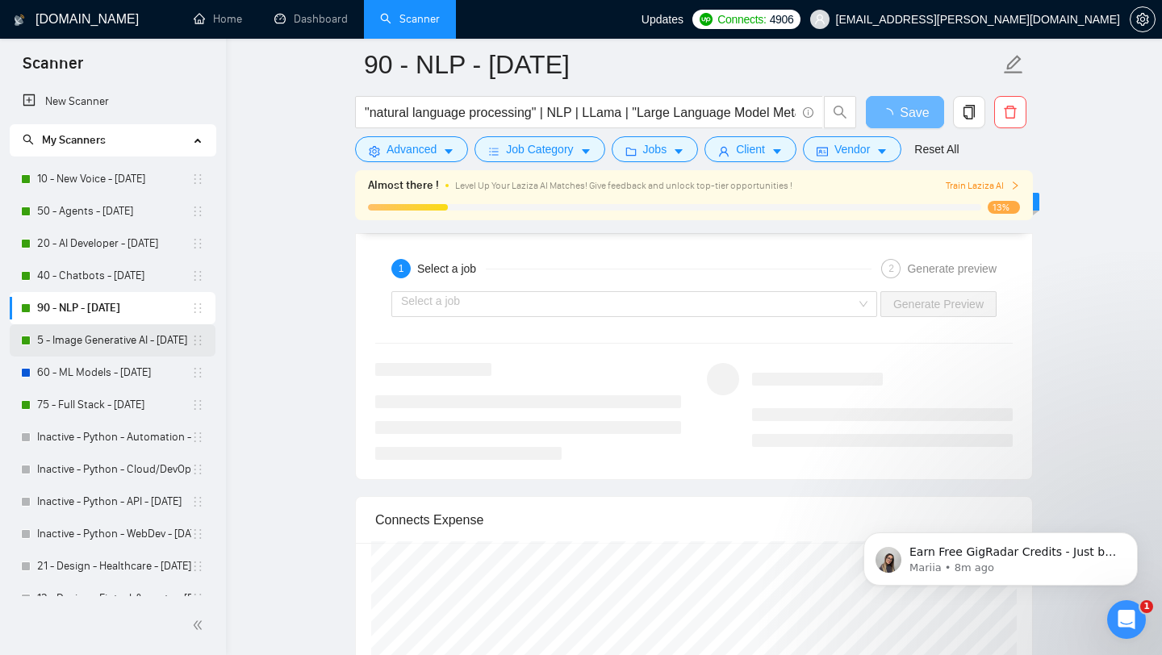
click at [95, 345] on link "5 - Image Generative AI - [DATE]" at bounding box center [114, 340] width 154 height 32
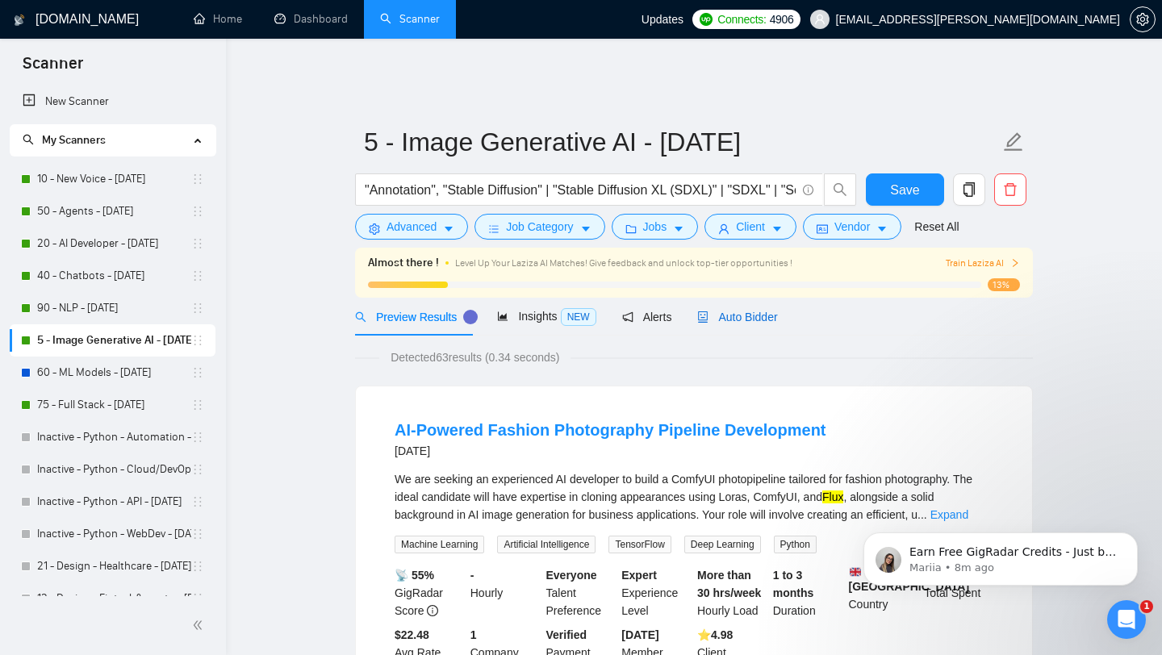
click at [764, 311] on span "Auto Bidder" at bounding box center [737, 317] width 80 height 13
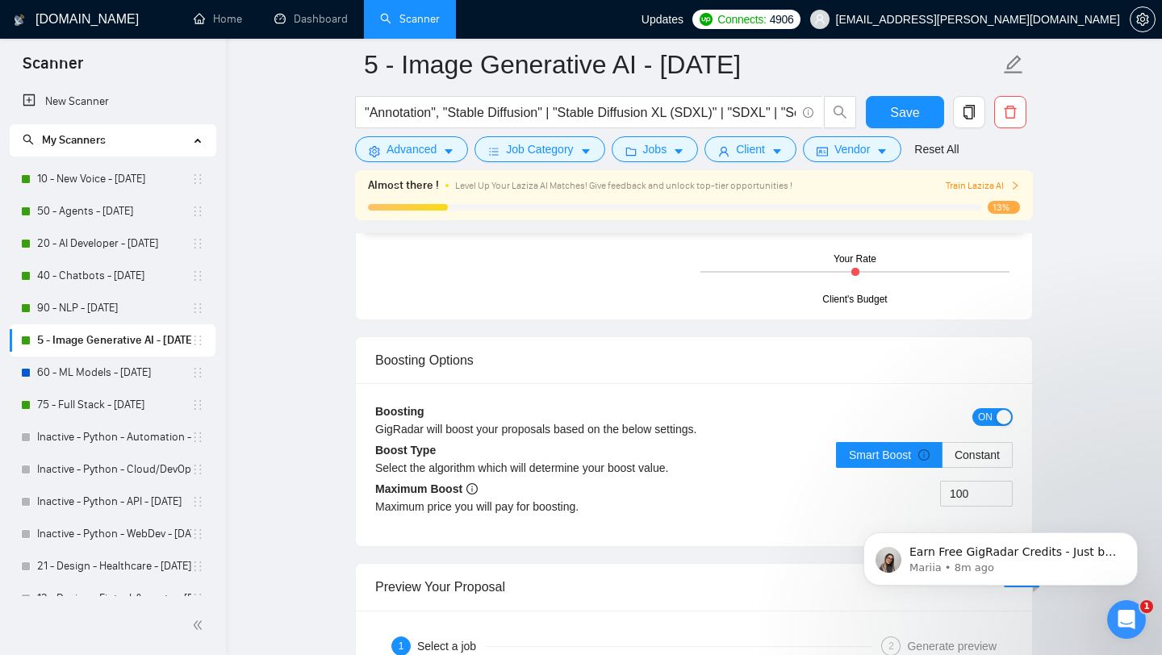
scroll to position [3098, 0]
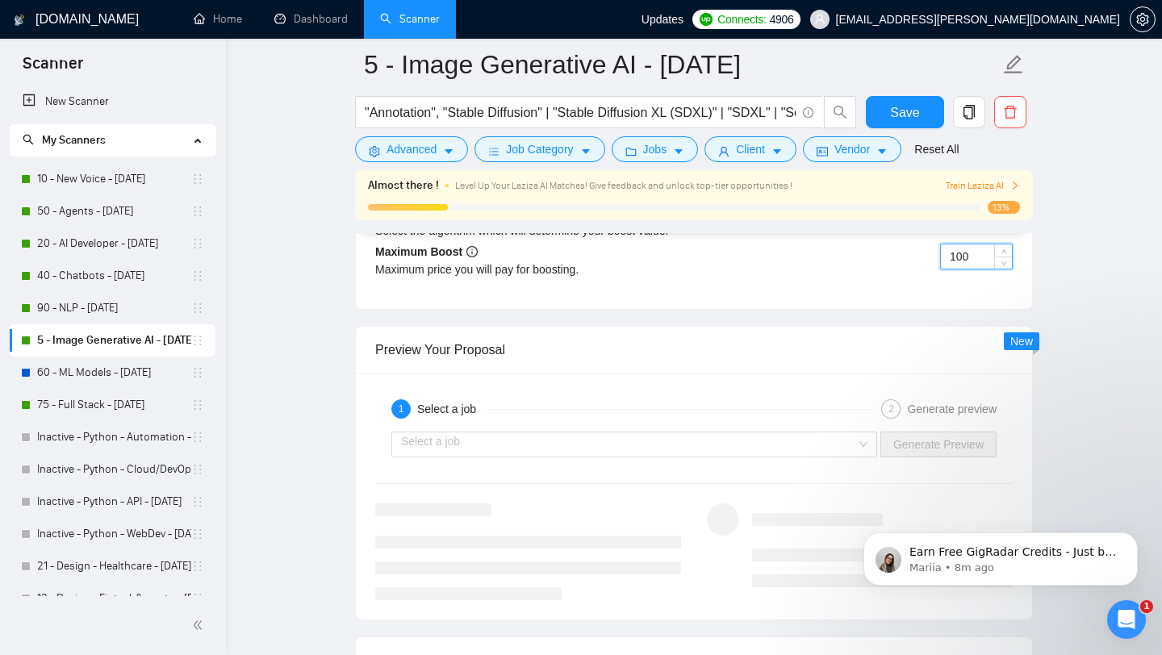
click at [963, 245] on input "100" at bounding box center [976, 257] width 71 height 24
type input "50"
click at [830, 327] on div "Preview Your Proposal" at bounding box center [694, 350] width 638 height 46
click at [912, 117] on span "Save" at bounding box center [904, 112] width 29 height 20
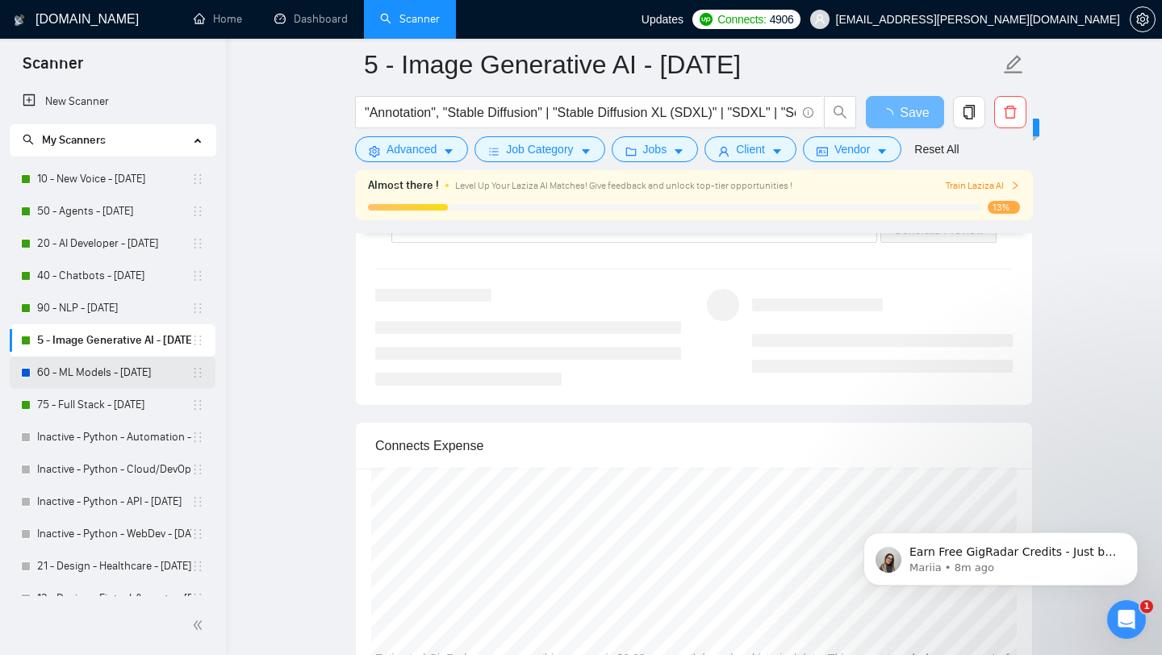
click at [94, 374] on link "60 - ML Models - [DATE]" at bounding box center [114, 373] width 154 height 32
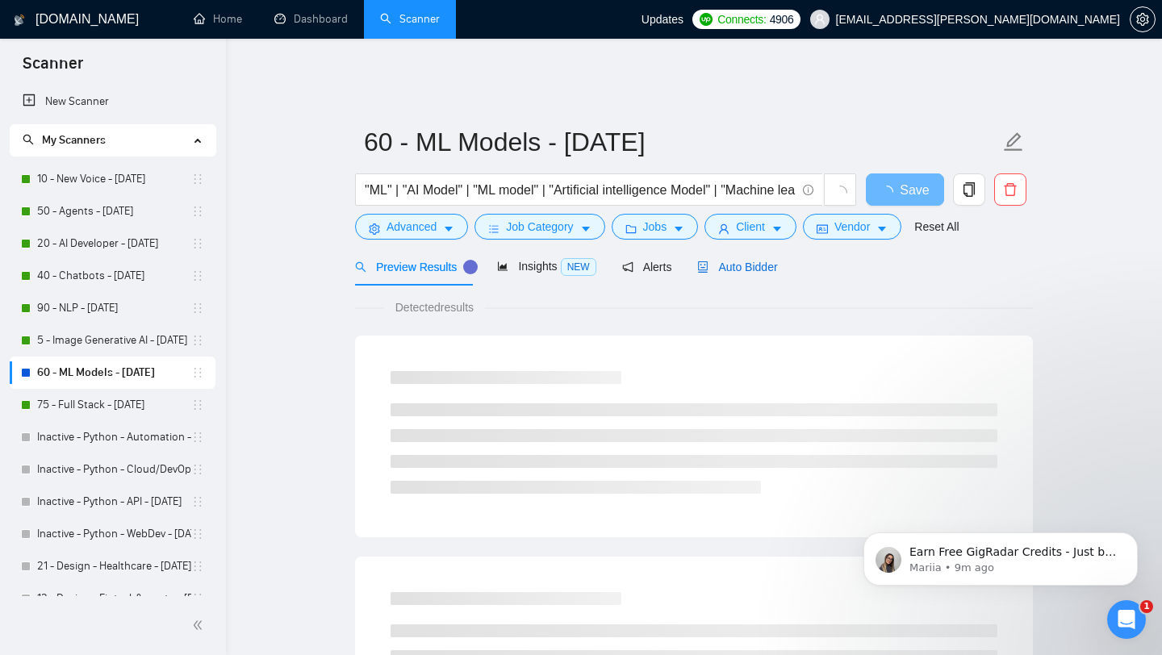
click at [758, 264] on div "Auto Bidder" at bounding box center [737, 267] width 80 height 18
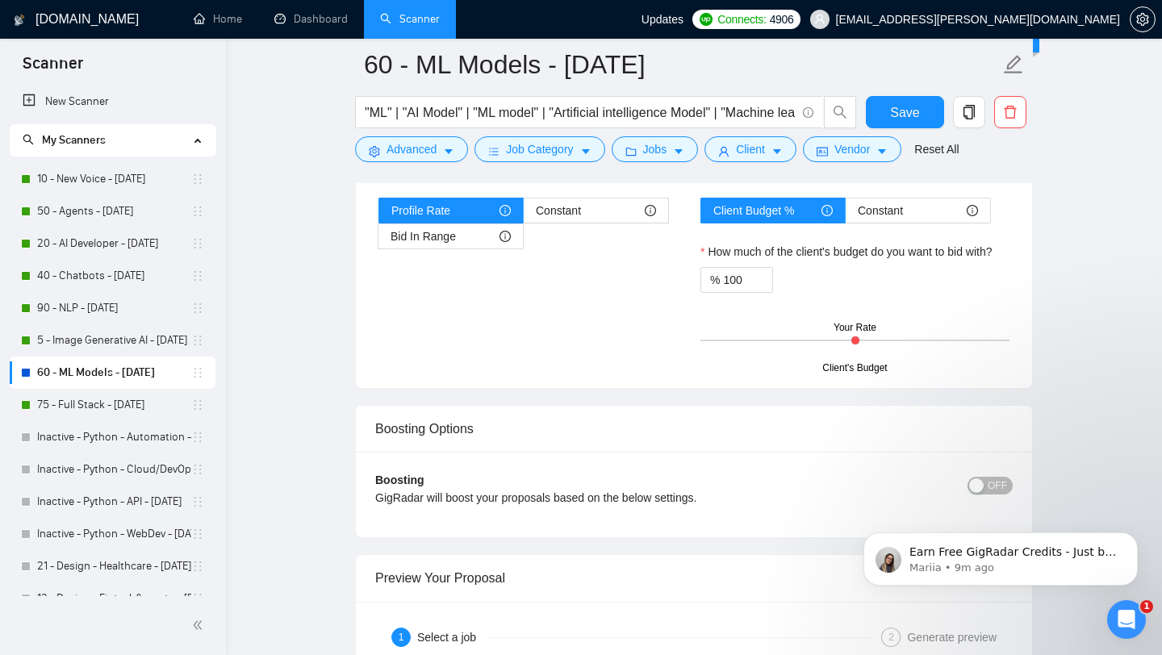
scroll to position [2899, 0]
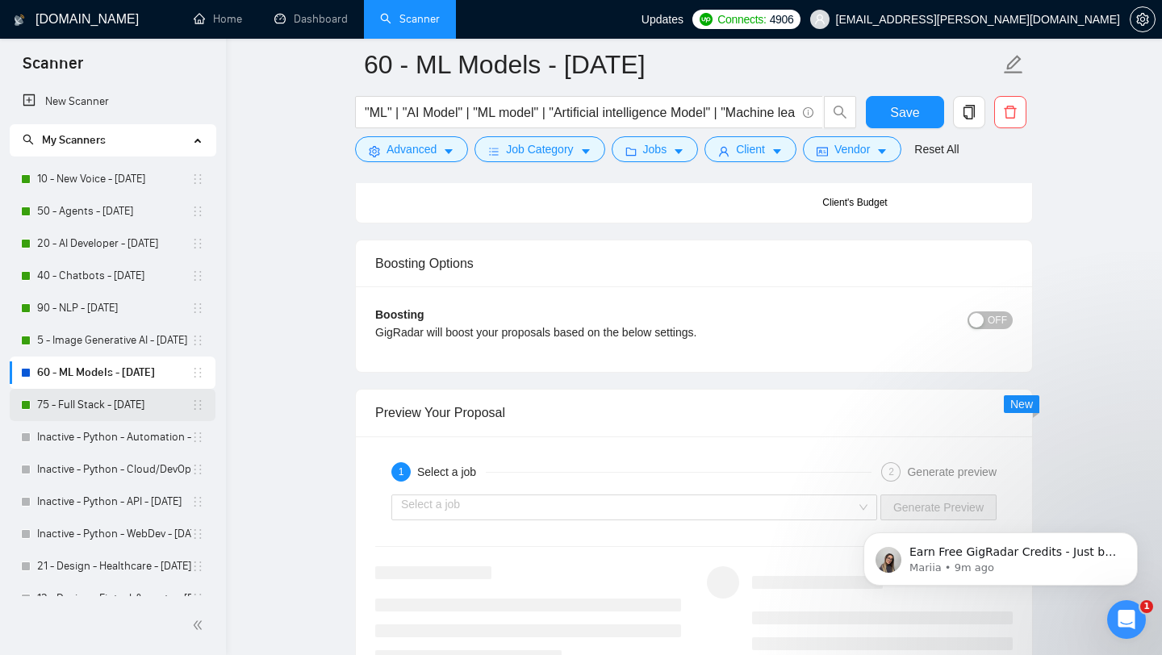
click at [125, 403] on link "75 - Full Stack - [DATE]" at bounding box center [114, 405] width 154 height 32
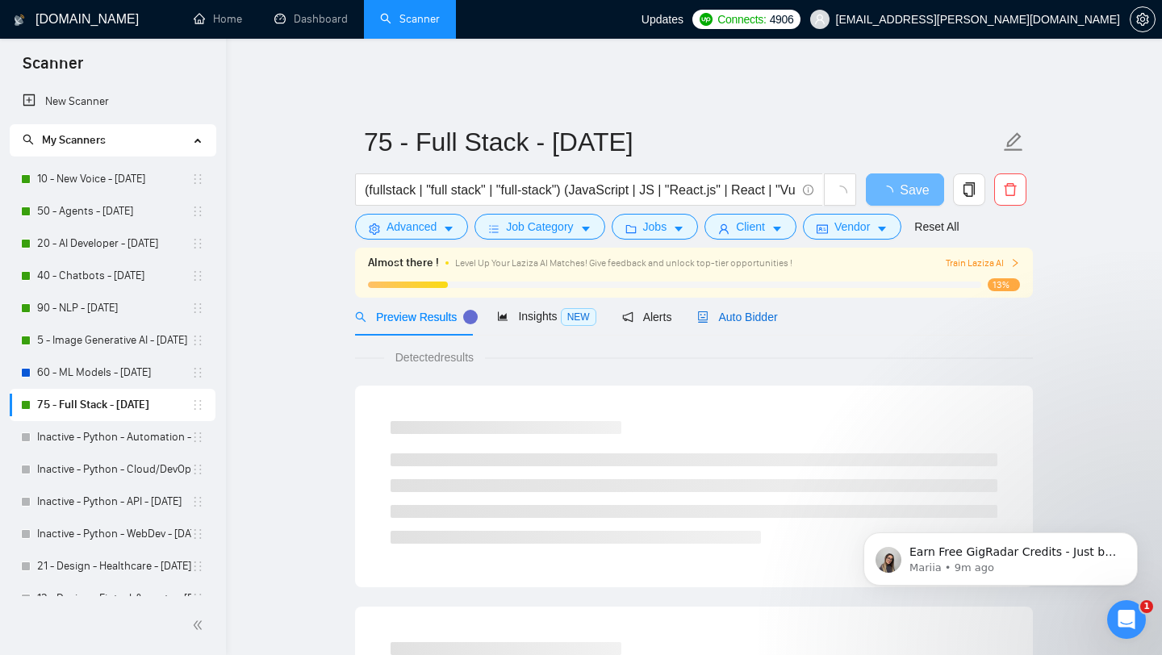
click at [773, 308] on div "Auto Bidder" at bounding box center [737, 317] width 80 height 18
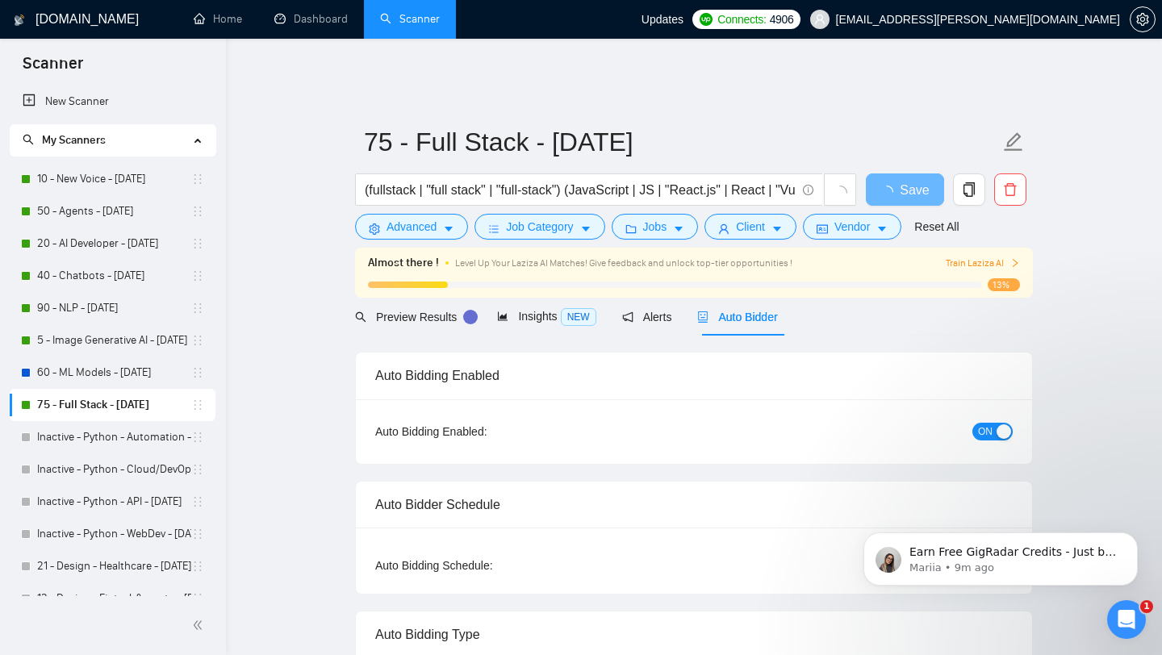
checkbox input "true"
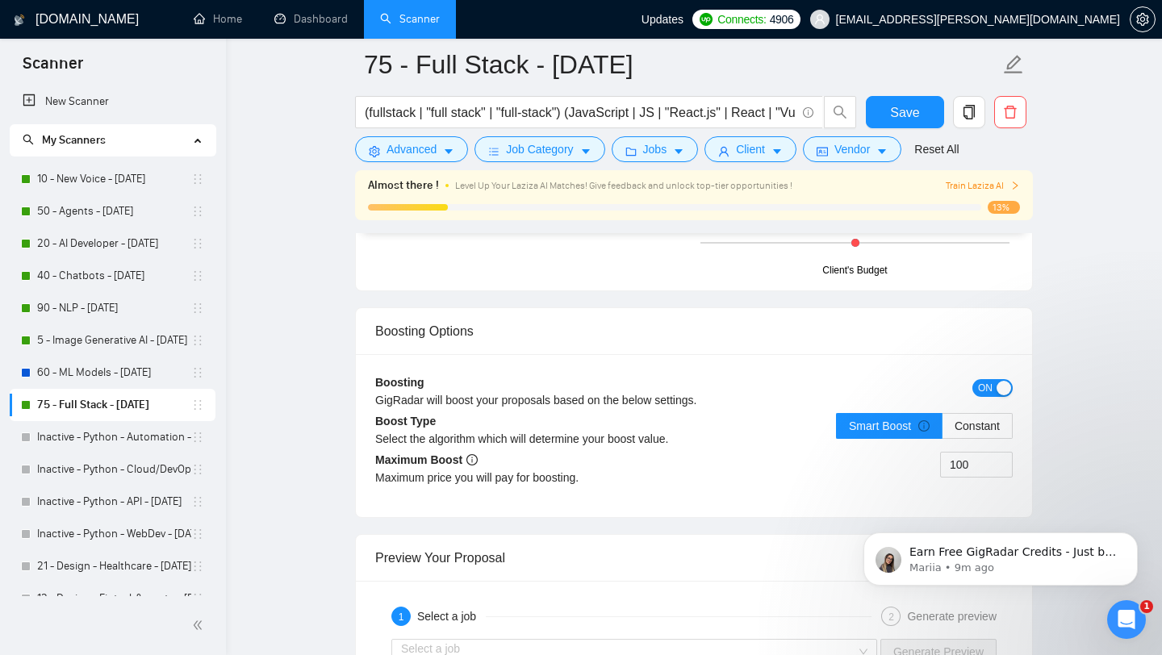
scroll to position [2857, 0]
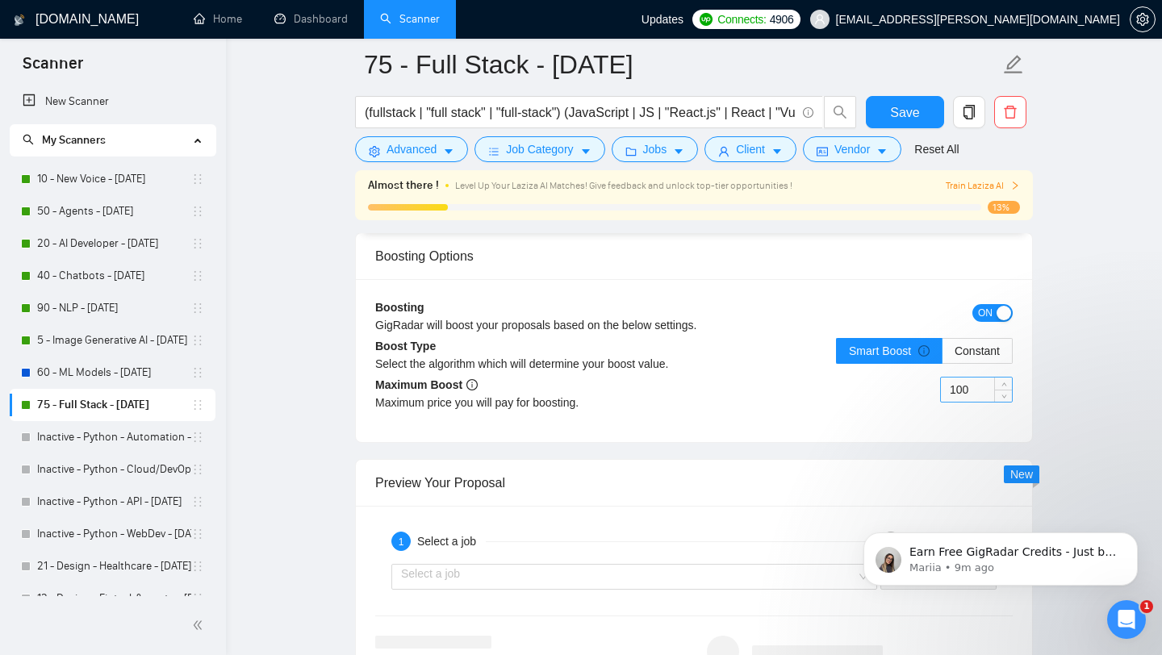
click at [959, 378] on input "100" at bounding box center [976, 390] width 71 height 24
type input "50"
click at [877, 416] on div "Boosting GigRadar will boost your proposals based on the below settings. ON Boo…" at bounding box center [694, 360] width 676 height 163
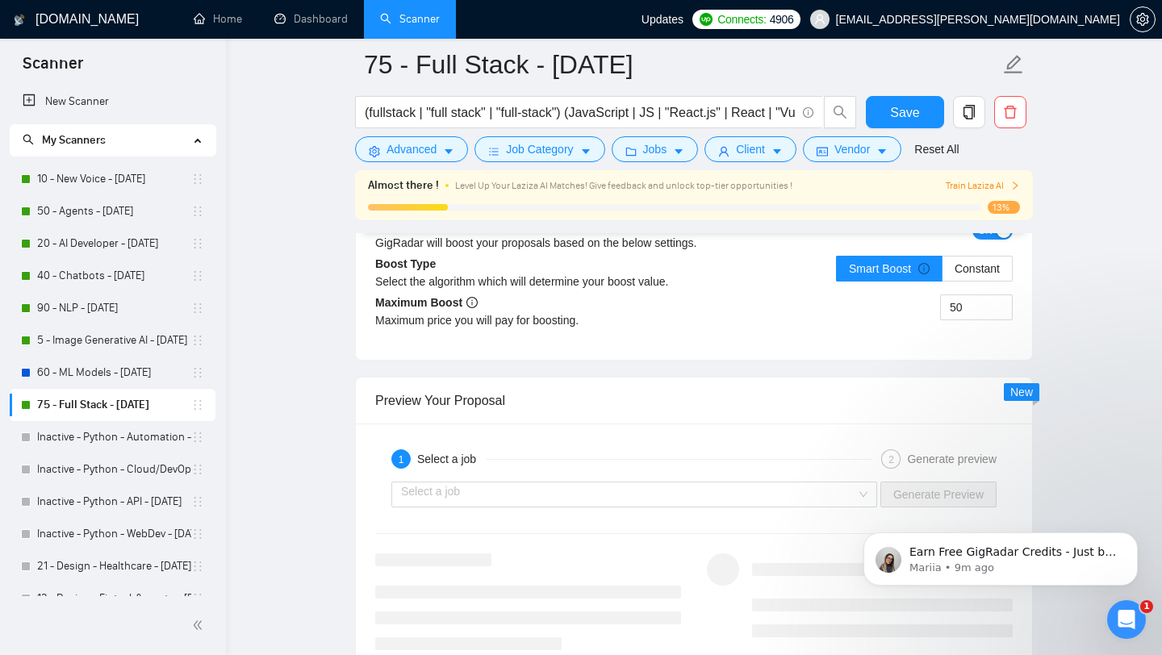
scroll to position [2838, 0]
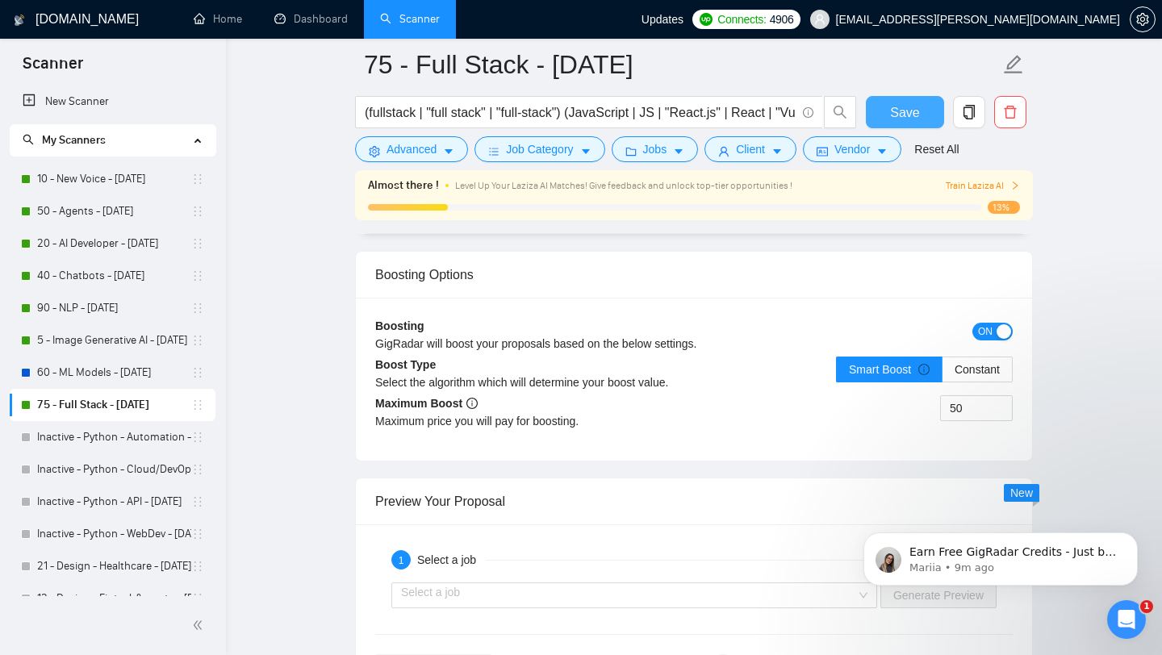
click at [886, 103] on button "Save" at bounding box center [905, 112] width 78 height 32
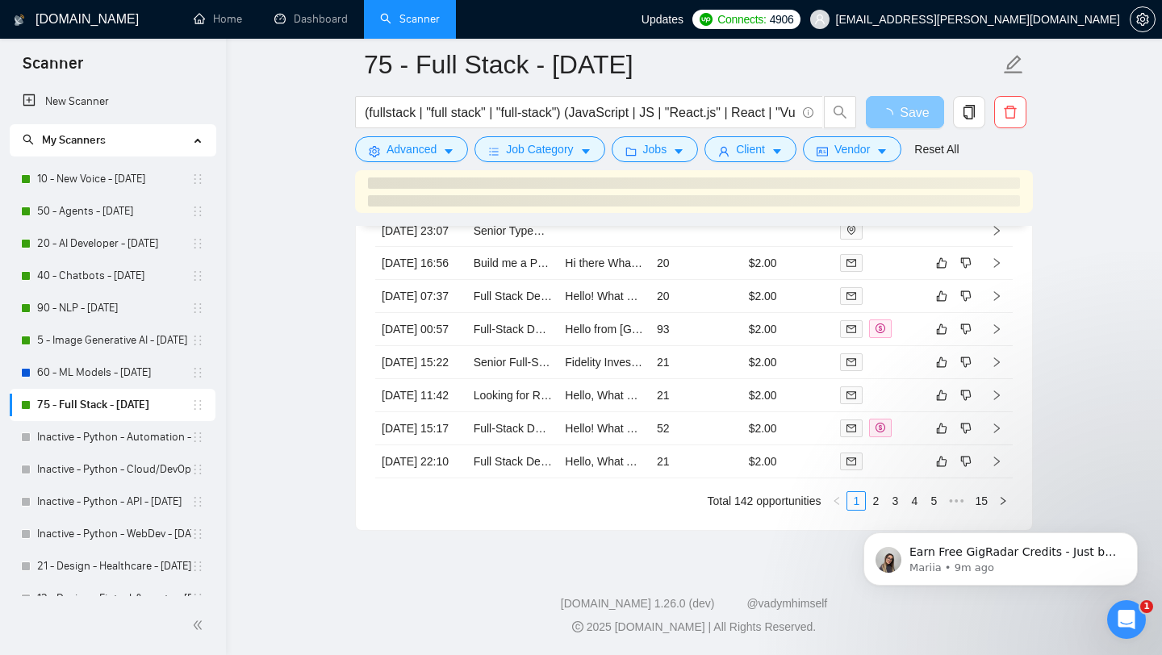
scroll to position [4568, 0]
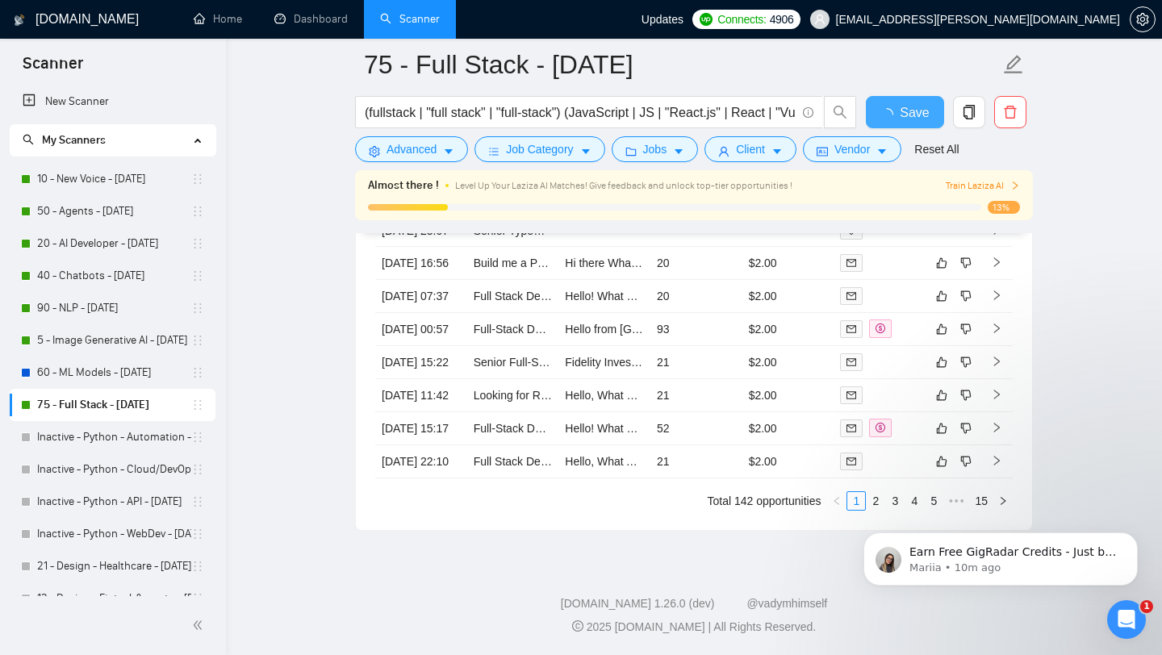
checkbox input "true"
click html "Earn Free GigRadar Credits - Just by Sharing Your Story! 💬 Want more credits fo…"
click at [876, 496] on link "2" at bounding box center [876, 501] width 18 height 18
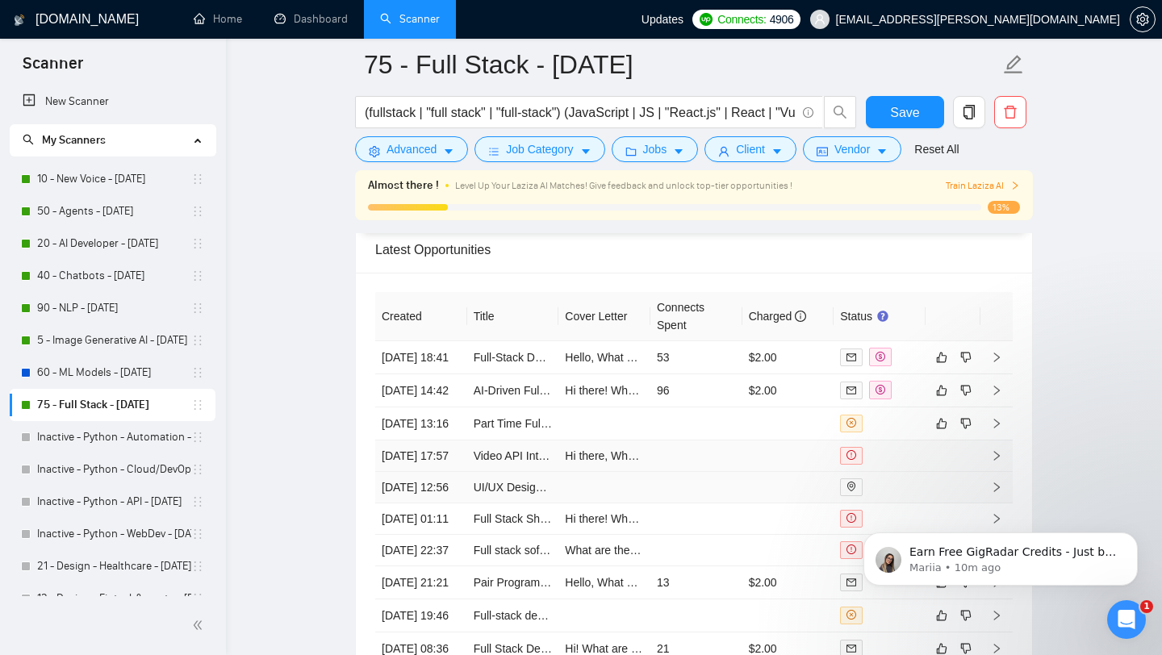
scroll to position [4229, 0]
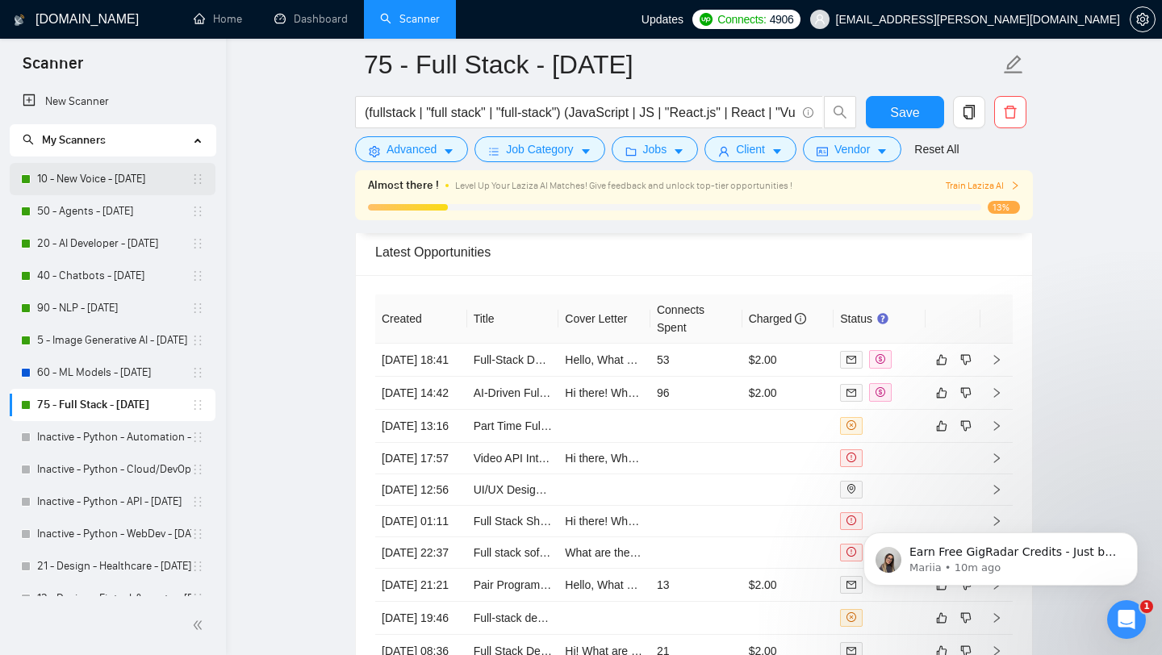
click at [132, 168] on link "10 - New Voice - [DATE]" at bounding box center [114, 179] width 154 height 32
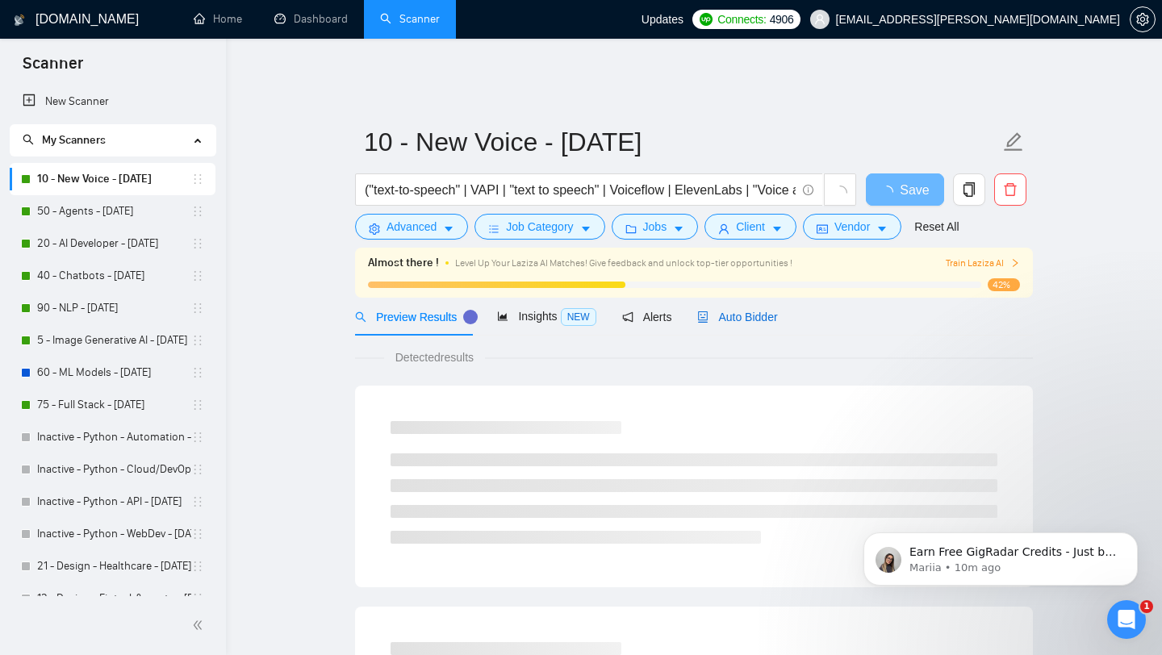
click at [740, 311] on span "Auto Bidder" at bounding box center [737, 317] width 80 height 13
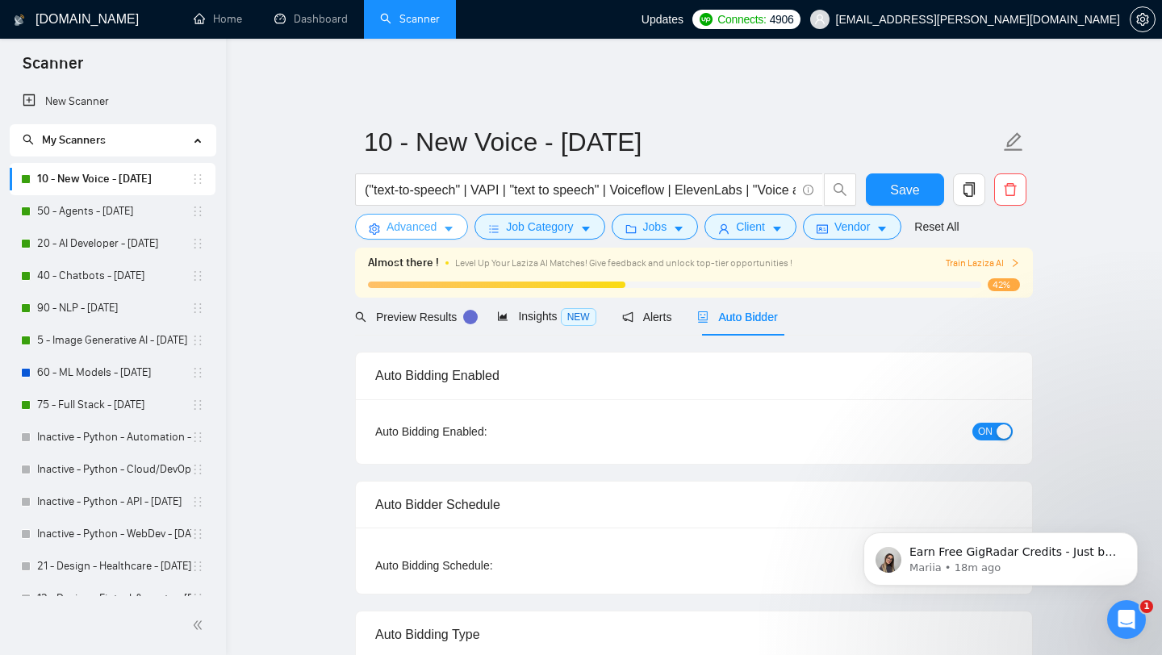
click at [433, 218] on span "Advanced" at bounding box center [412, 227] width 50 height 18
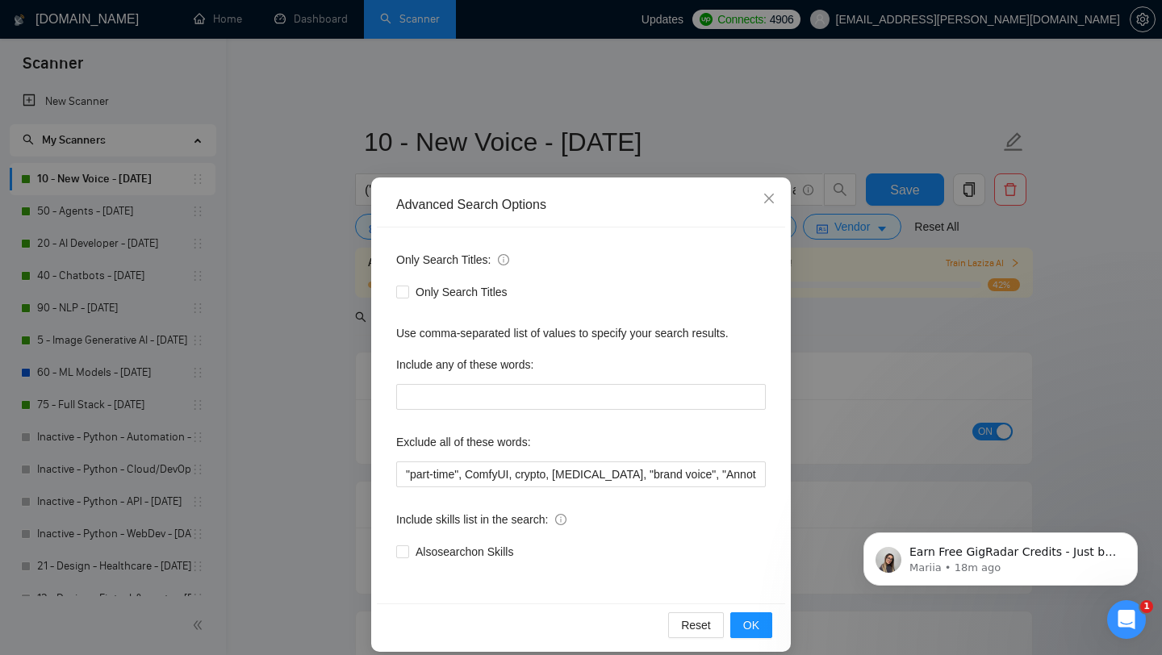
scroll to position [16, 0]
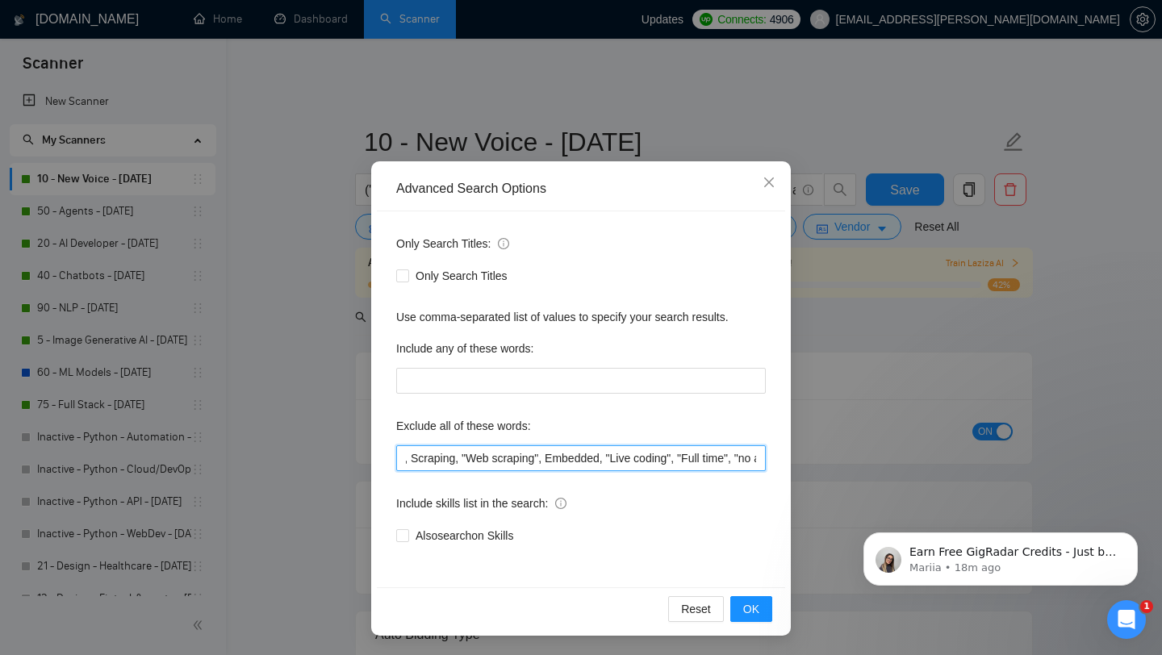
drag, startPoint x: 541, startPoint y: 462, endPoint x: 771, endPoint y: 466, distance: 230.8
click at [771, 466] on div "Only Search Titles: Only Search Titles Use comma-separated list of values to sp…" at bounding box center [581, 399] width 408 height 376
click at [659, 462] on input ""part-time", ComfyUI, crypto, [MEDICAL_DATA], "brand voice", "Annotation", "Big…" at bounding box center [581, 458] width 370 height 26
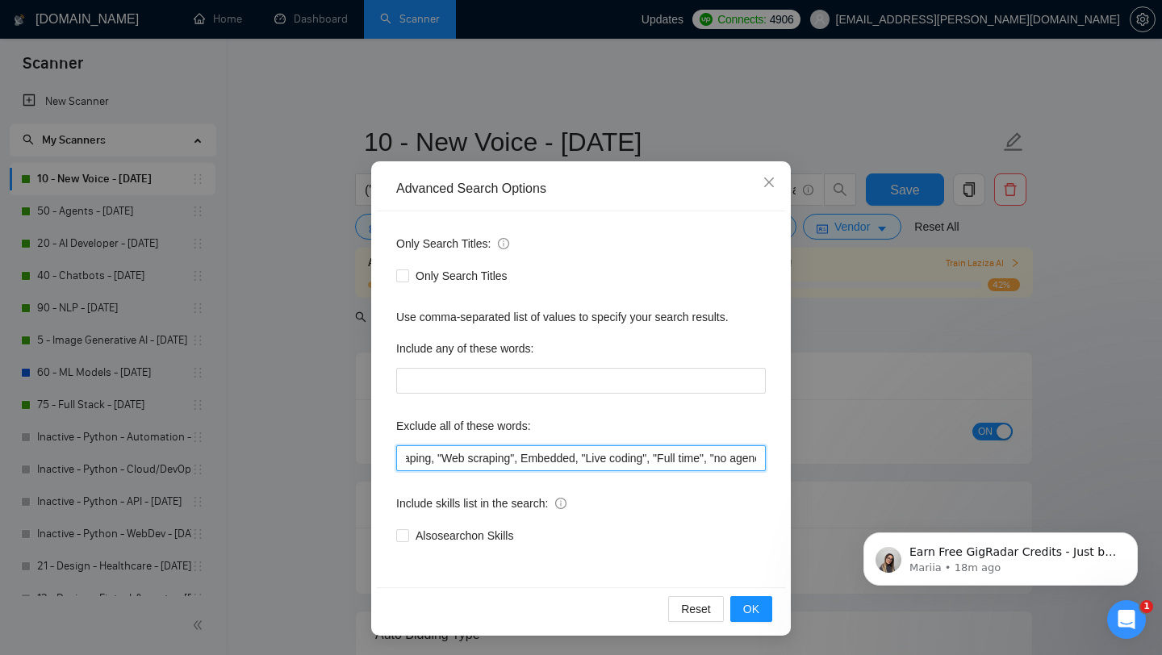
click at [659, 462] on input ""part-time", ComfyUI, crypto, [MEDICAL_DATA], "brand voice", "Annotation", "Big…" at bounding box center [581, 458] width 370 height 26
click at [763, 185] on icon "close" at bounding box center [769, 182] width 13 height 13
